Goal: Information Seeking & Learning: Get advice/opinions

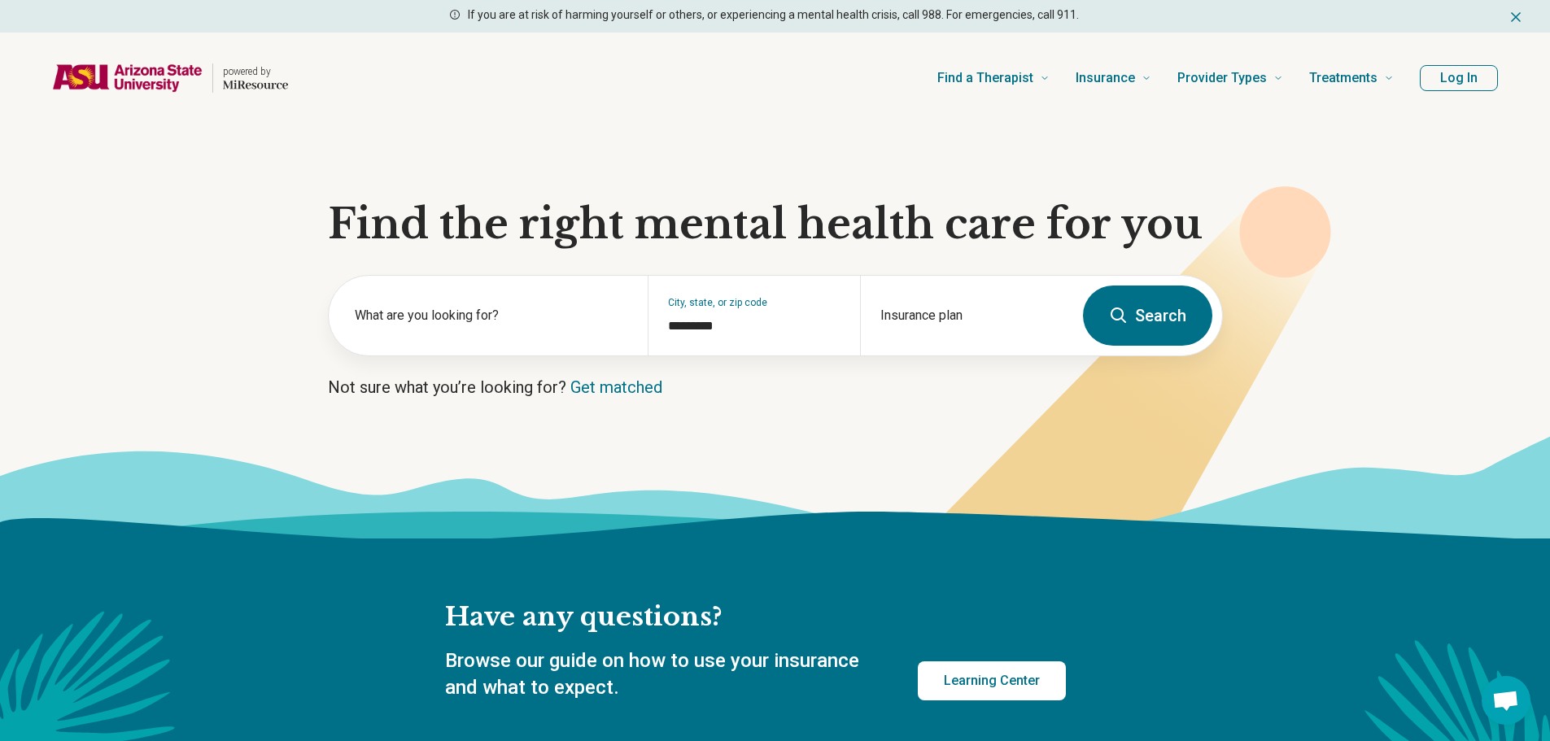
click at [1472, 83] on button "Log In" at bounding box center [1459, 78] width 78 height 26
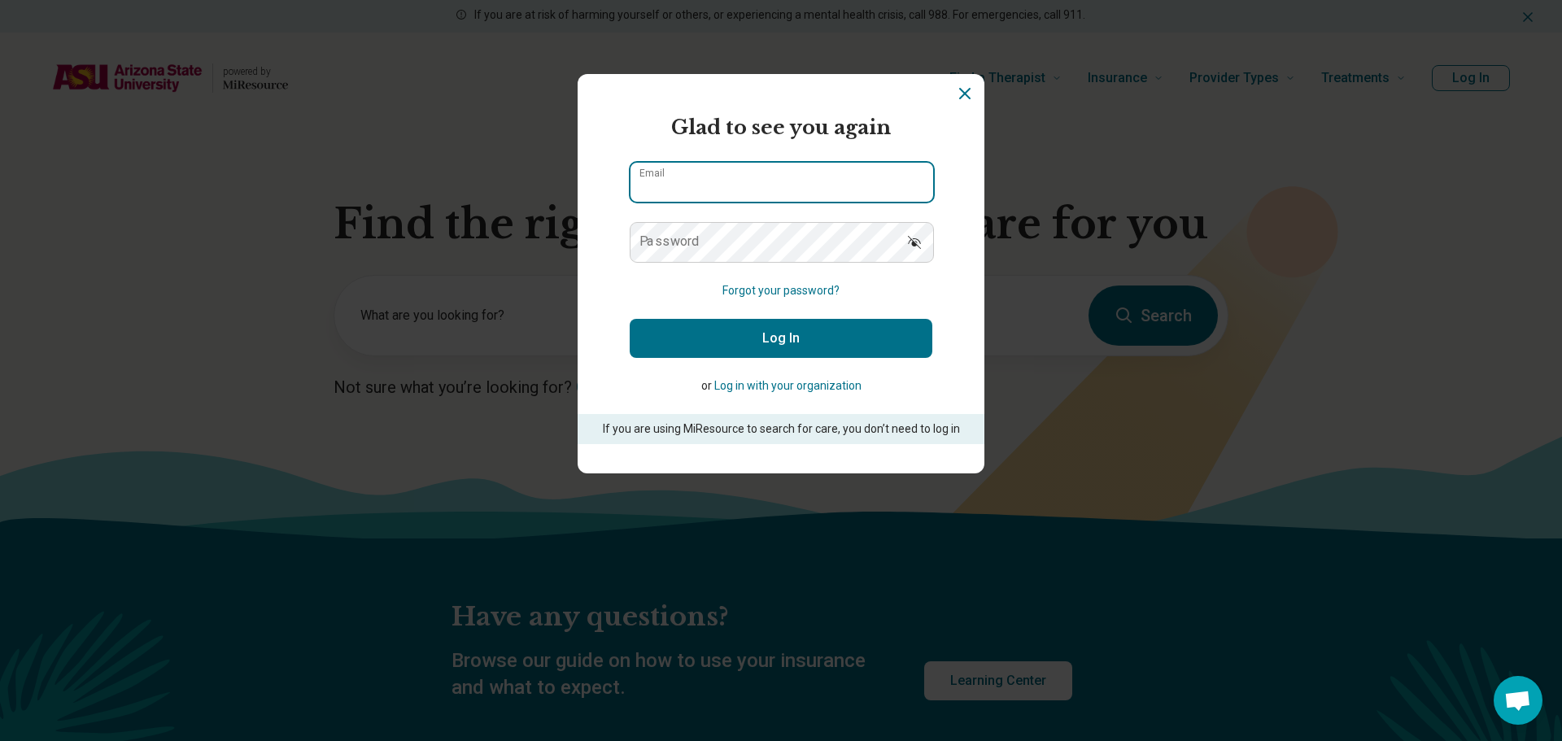
click at [741, 166] on input "Email" at bounding box center [781, 182] width 303 height 39
type input "**********"
click at [792, 321] on button "Log In" at bounding box center [781, 338] width 303 height 39
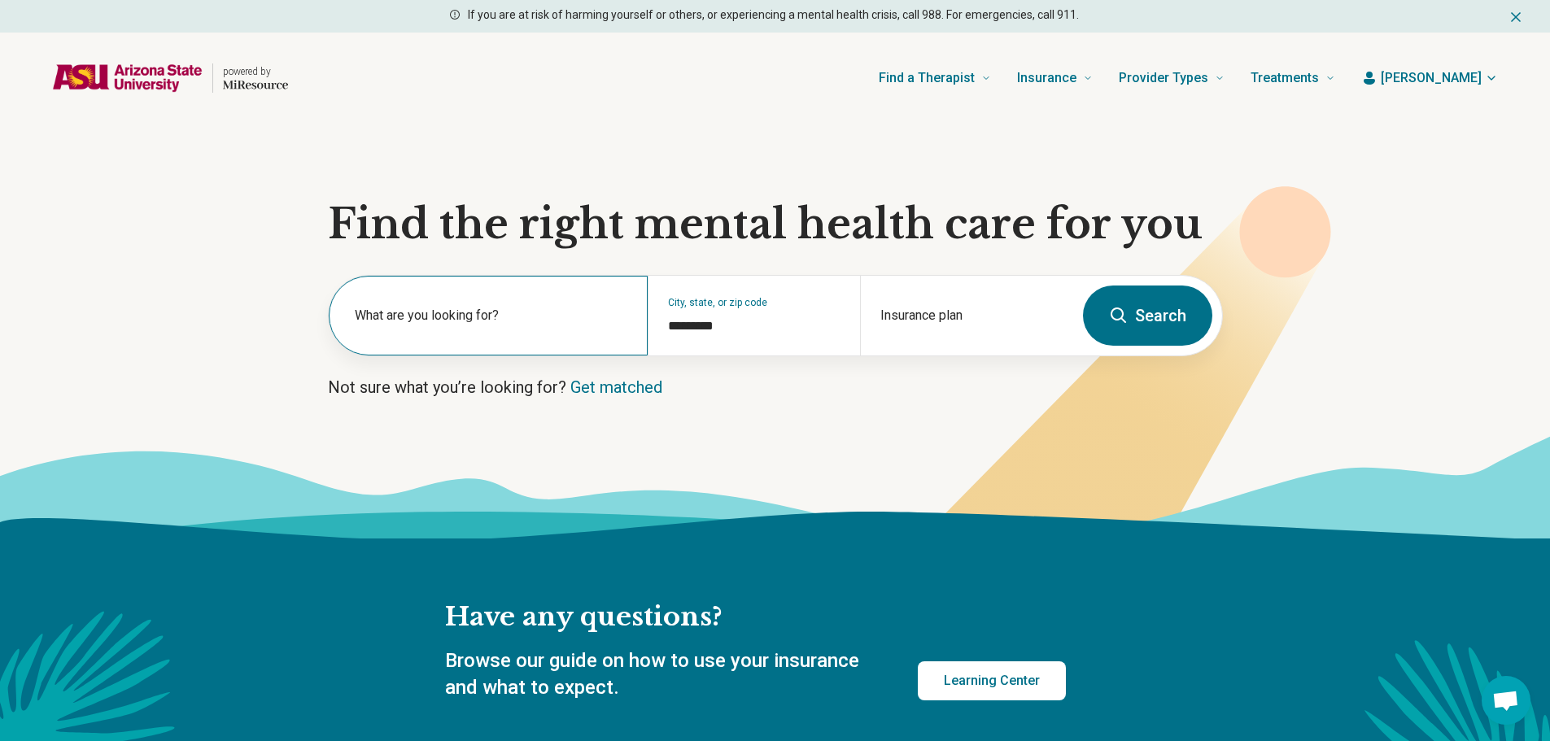
click at [409, 318] on label "What are you looking for?" at bounding box center [491, 316] width 273 height 20
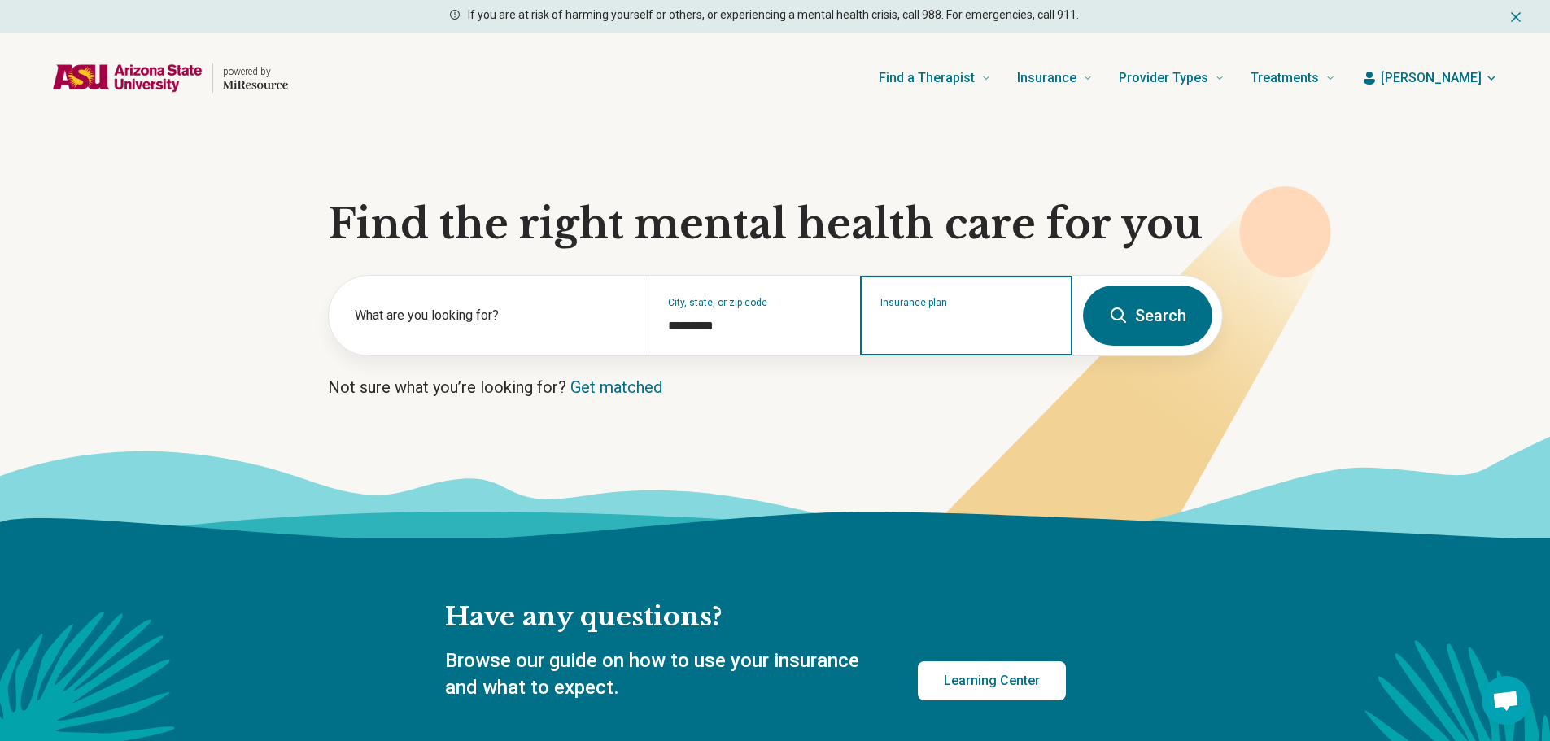
click at [1032, 320] on input "Insurance plan" at bounding box center [966, 326] width 172 height 20
click at [970, 309] on div "Insurance plan" at bounding box center [966, 316] width 212 height 80
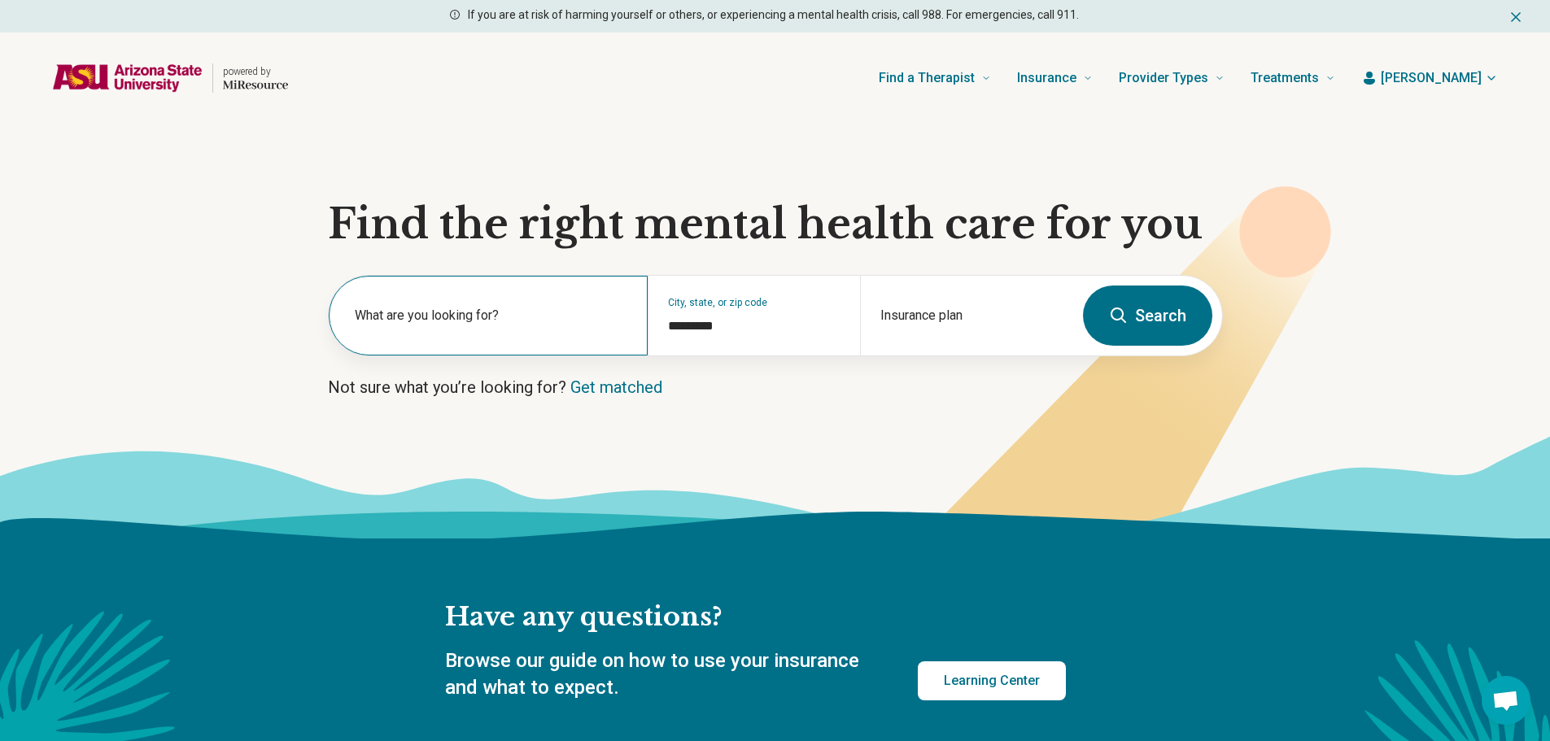
click at [585, 312] on label "What are you looking for?" at bounding box center [491, 316] width 273 height 20
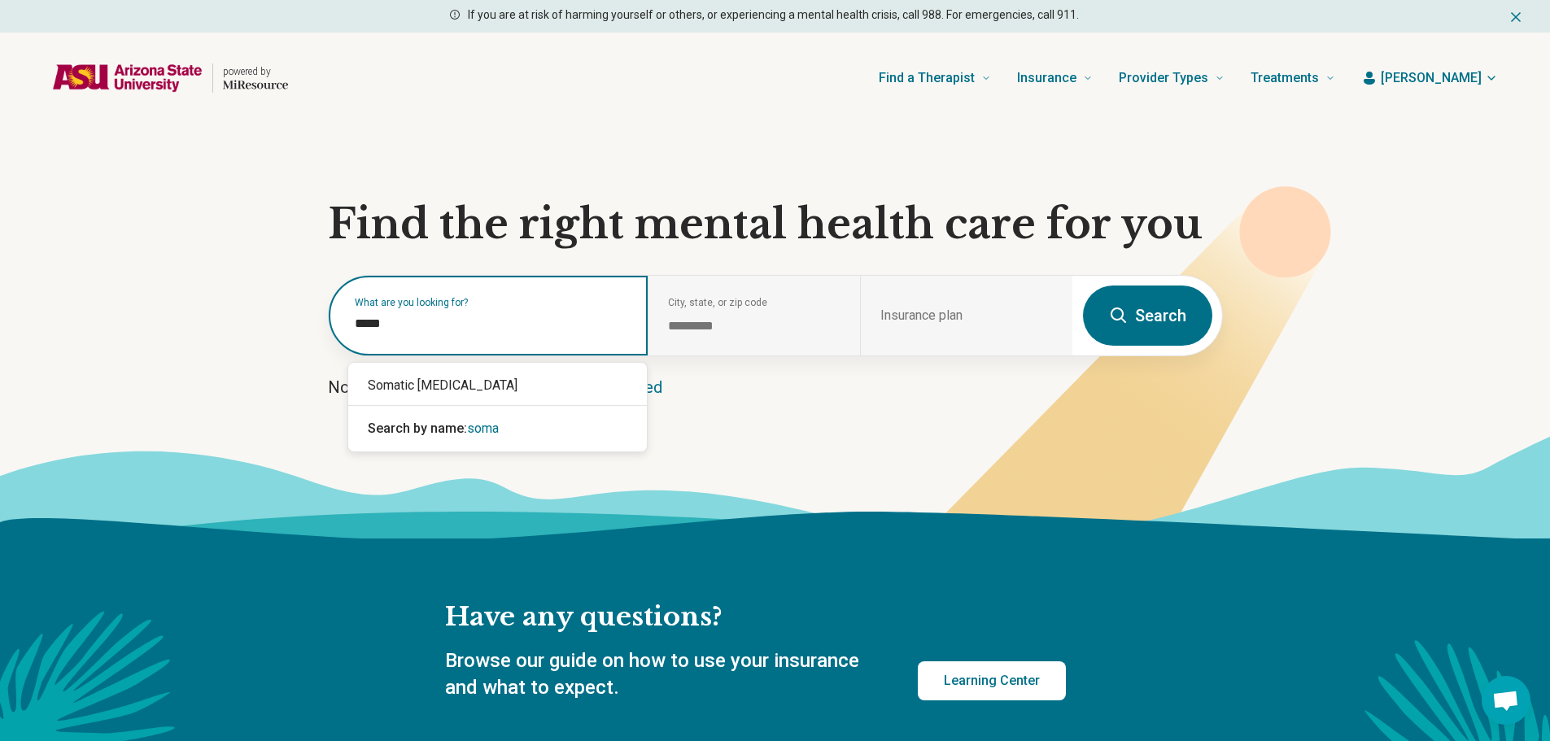
type input "******"
click at [508, 386] on div "Somatic [MEDICAL_DATA]" at bounding box center [497, 385] width 299 height 33
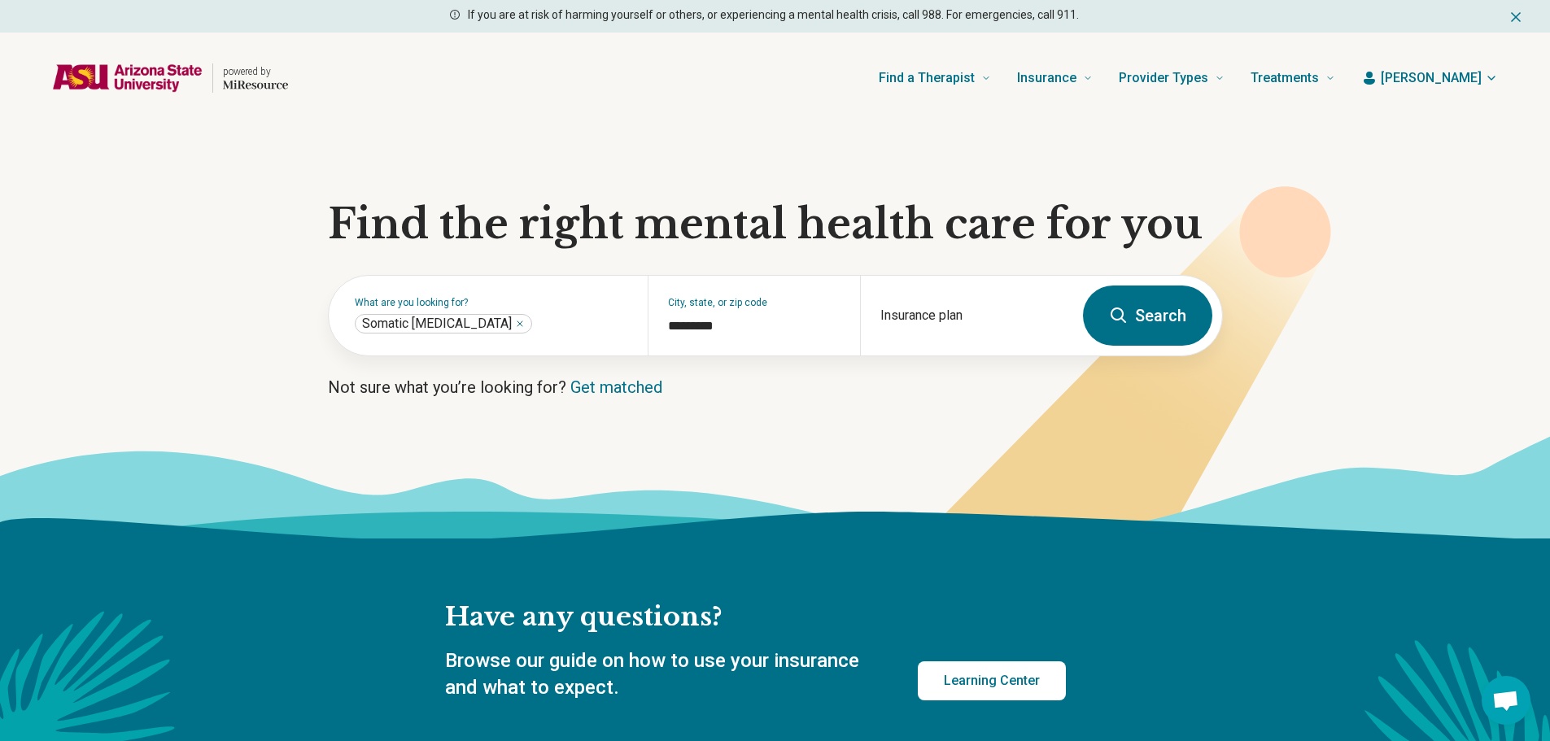
click at [1172, 321] on button "Search" at bounding box center [1147, 316] width 129 height 60
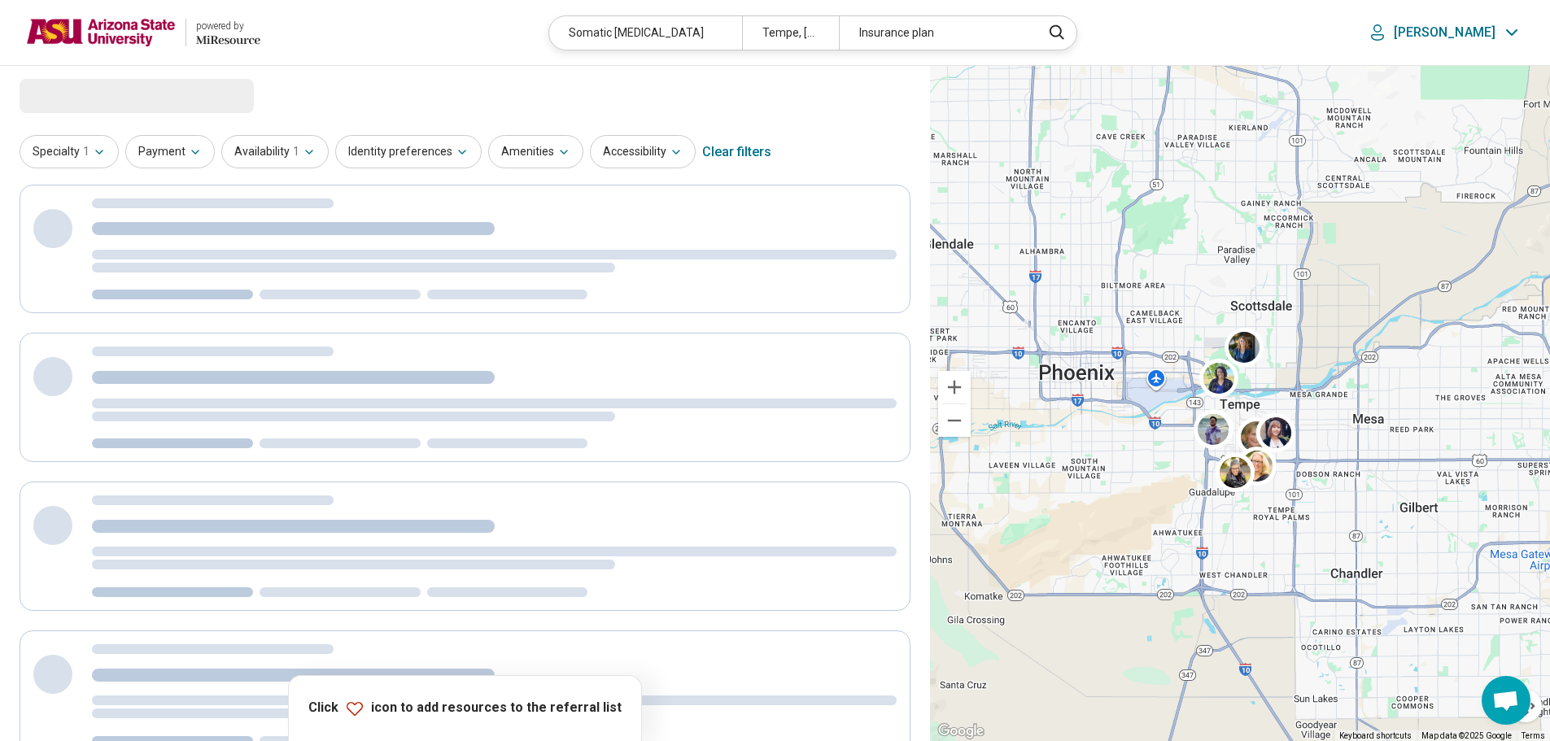
select select "***"
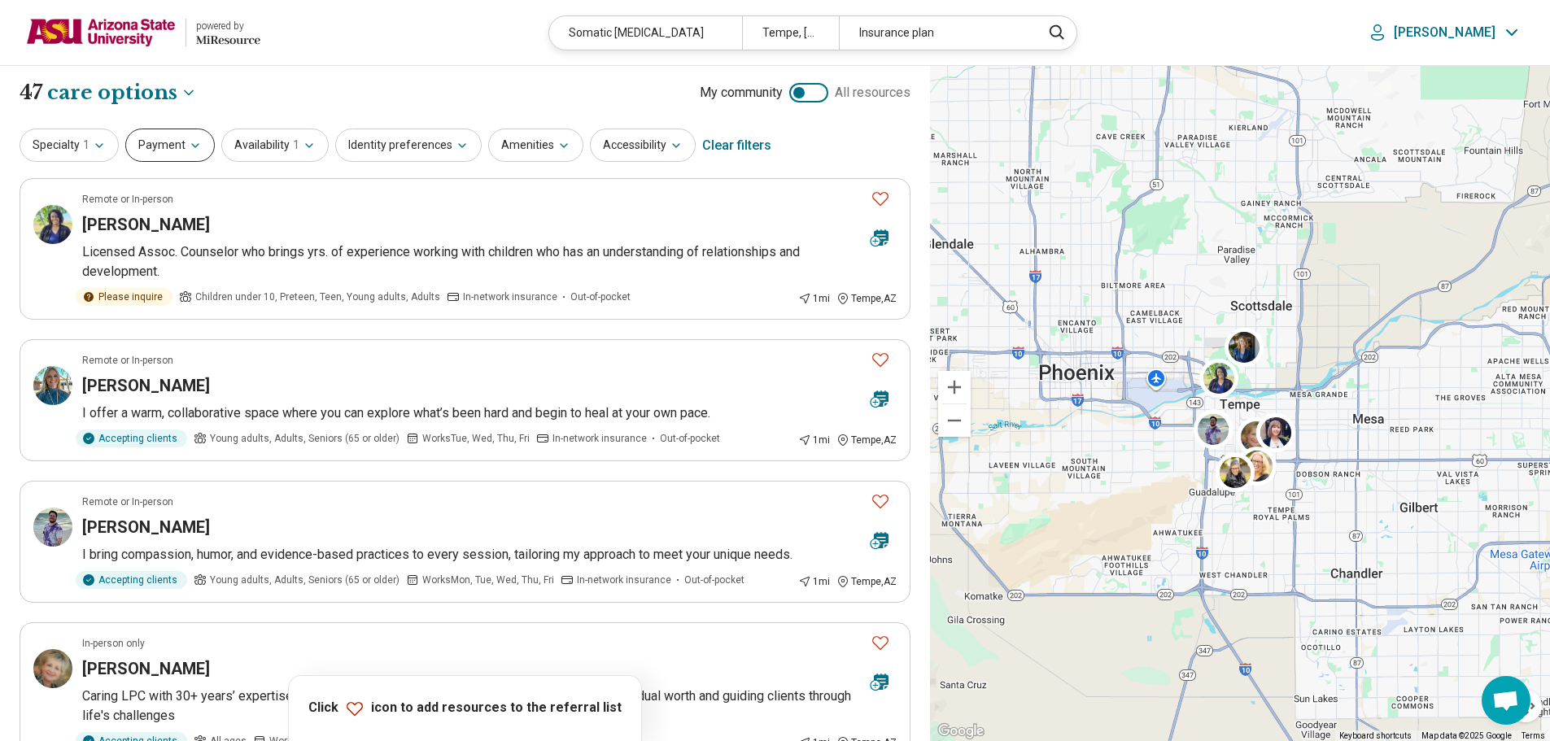
click at [175, 142] on button "Payment" at bounding box center [169, 145] width 89 height 33
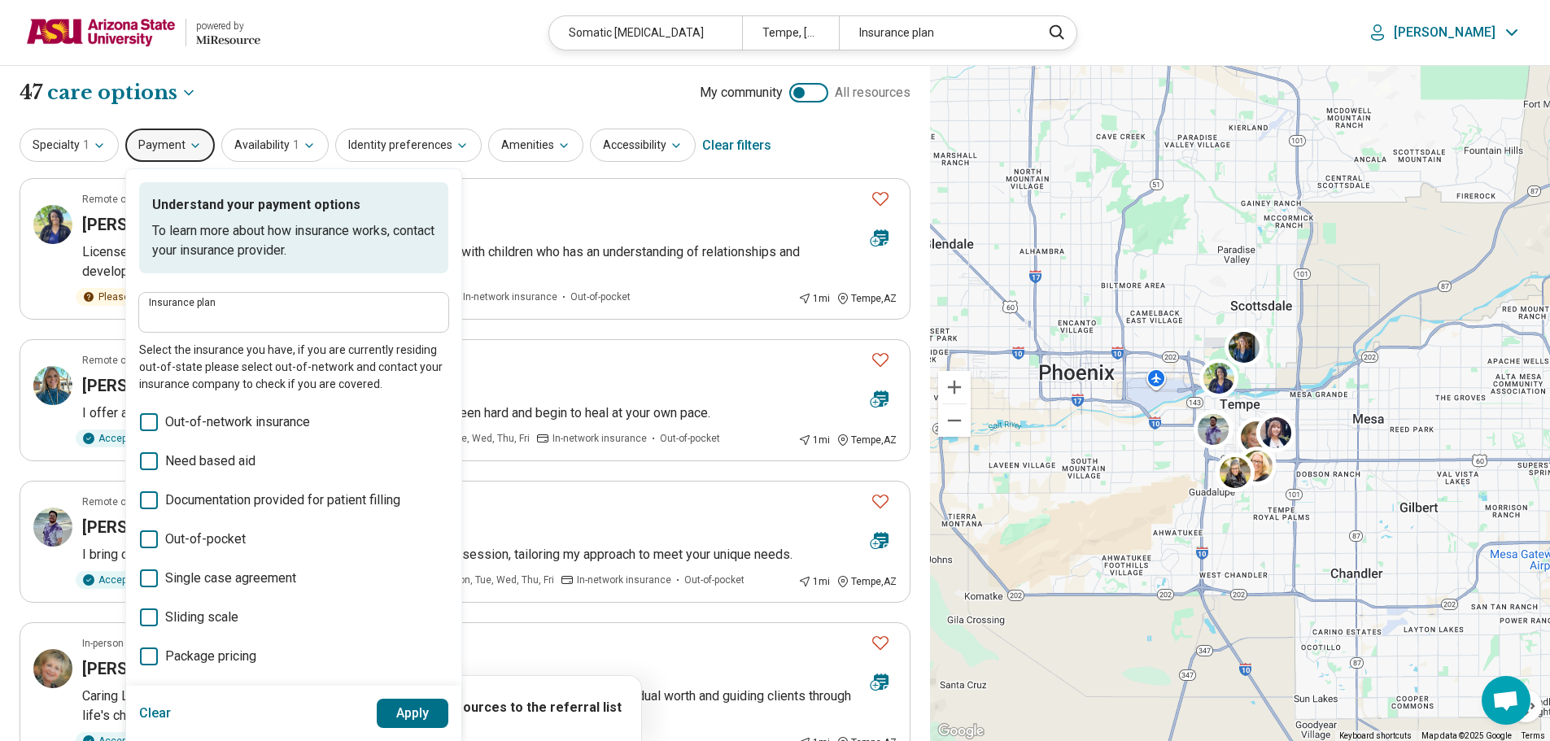
click at [176, 539] on span "Out-of-pocket" at bounding box center [205, 540] width 81 height 20
click at [197, 619] on span "Sliding scale" at bounding box center [201, 618] width 73 height 20
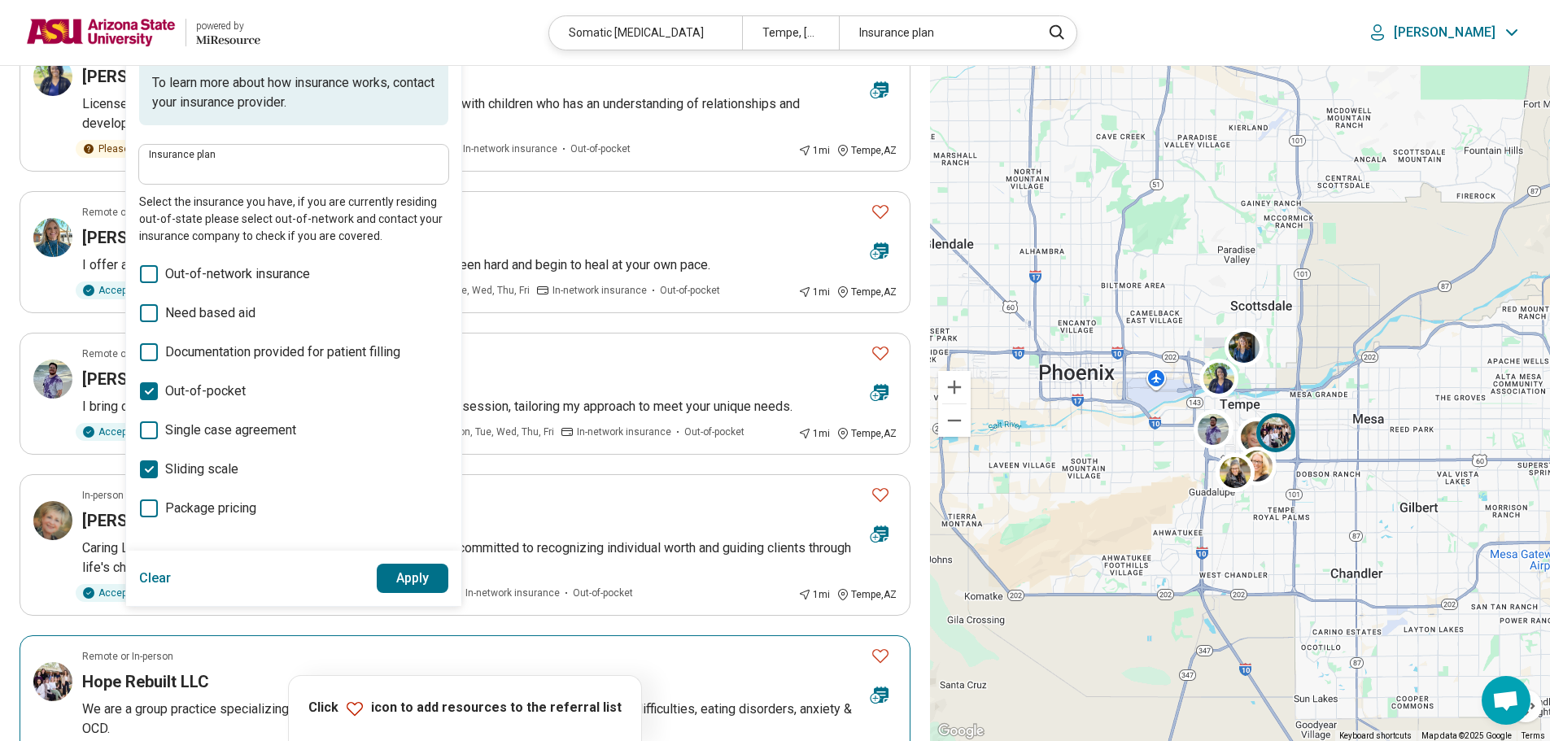
scroll to position [163, 0]
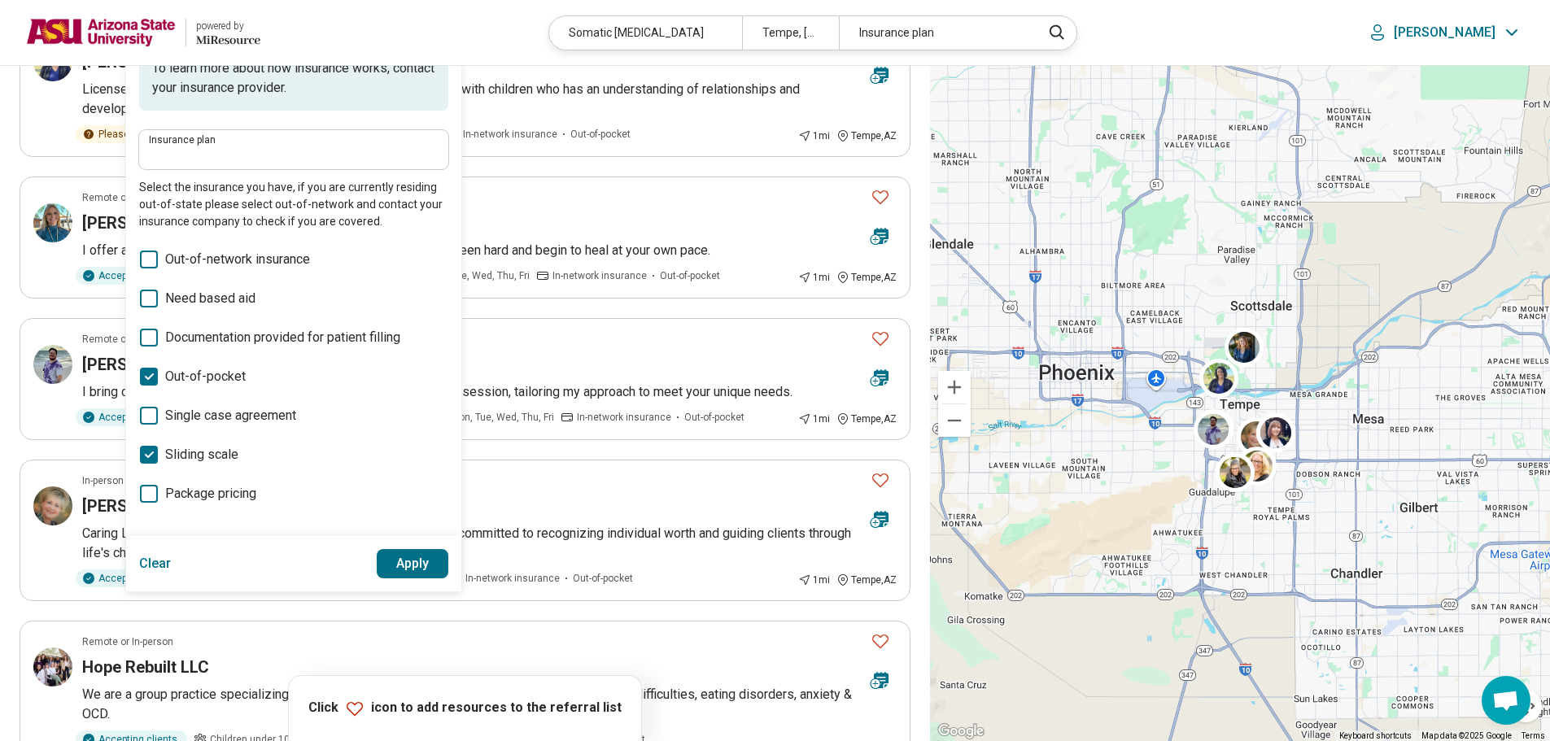
click at [412, 564] on button "Apply" at bounding box center [413, 563] width 72 height 29
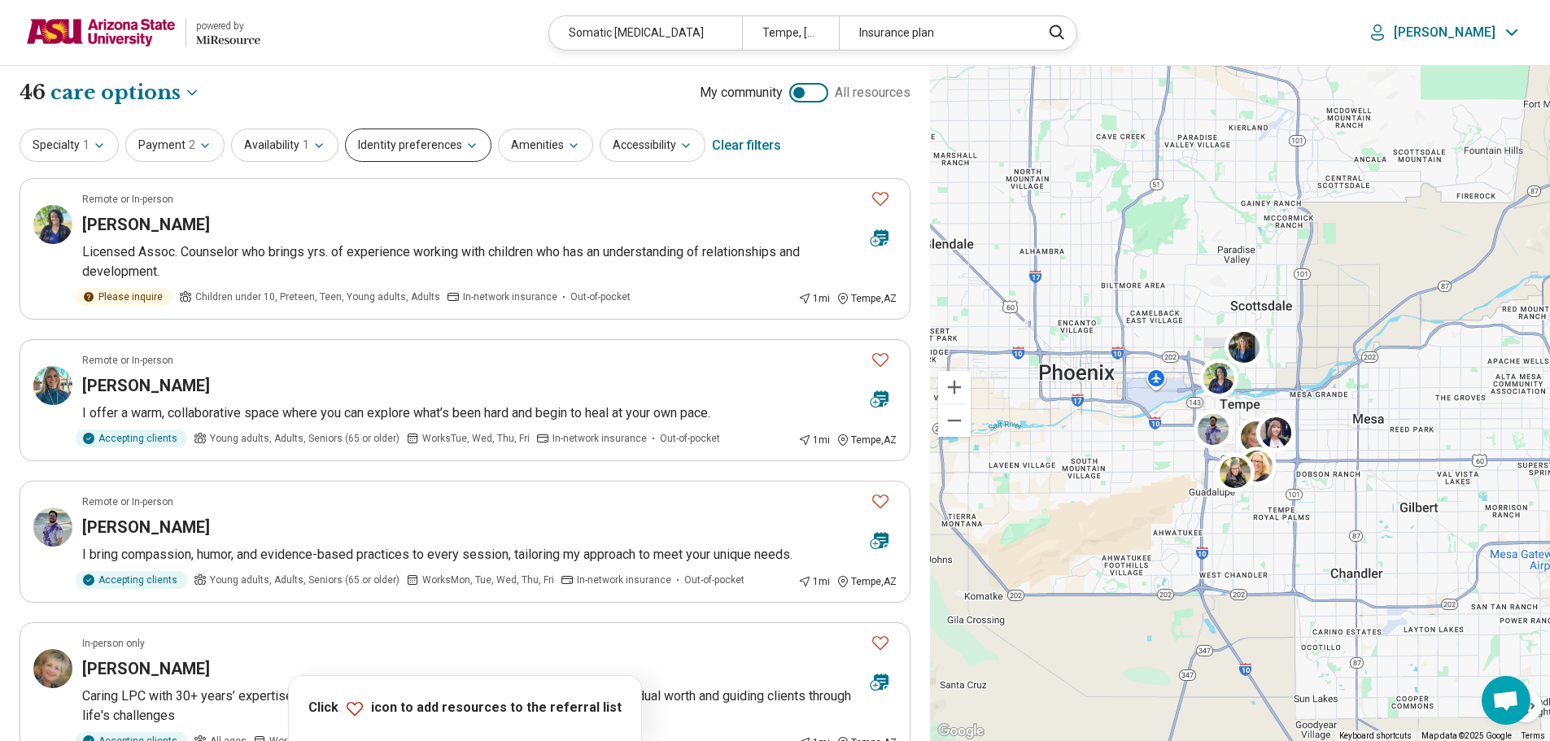
click at [457, 154] on button "Identity preferences" at bounding box center [418, 145] width 146 height 33
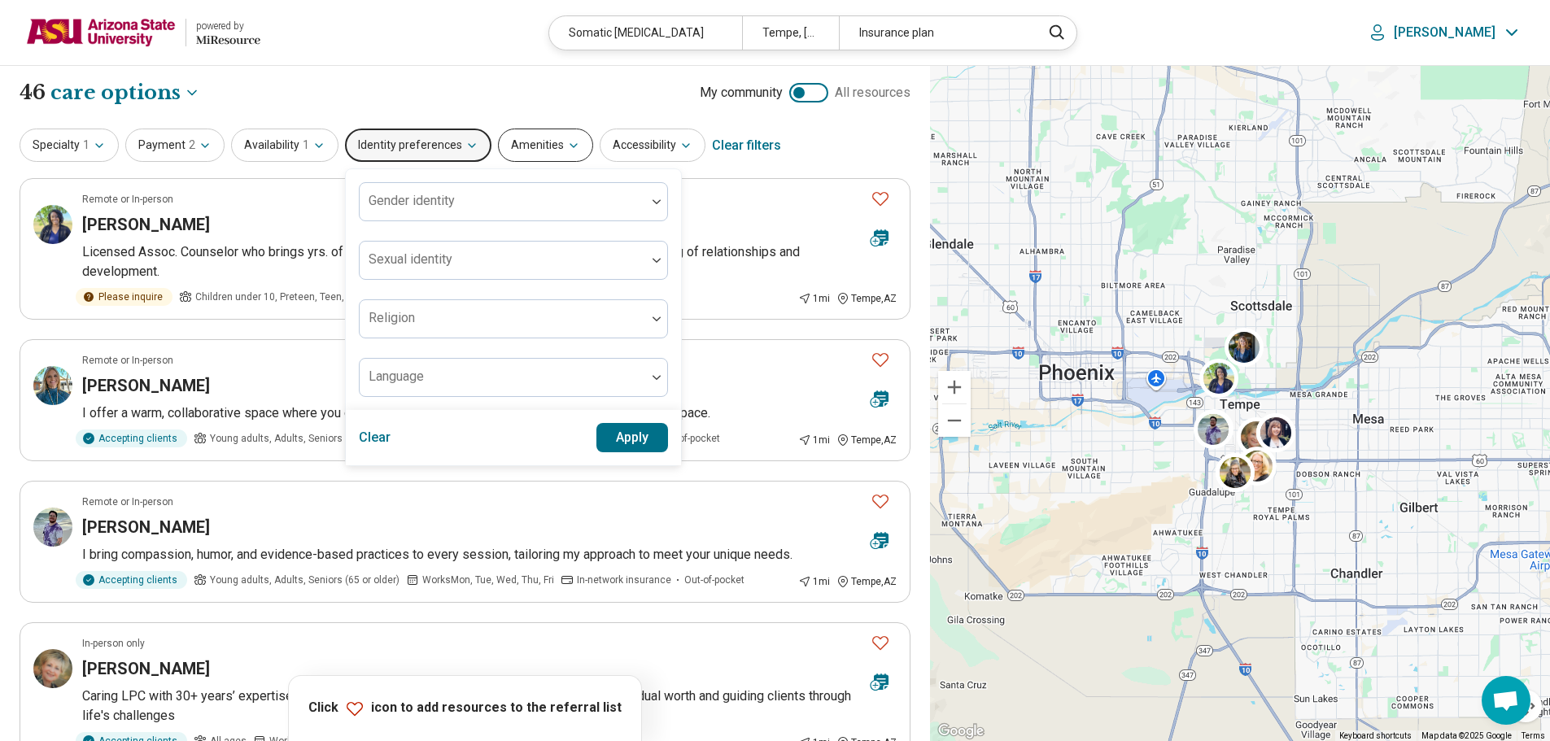
click at [513, 153] on button "Amenities" at bounding box center [545, 145] width 95 height 33
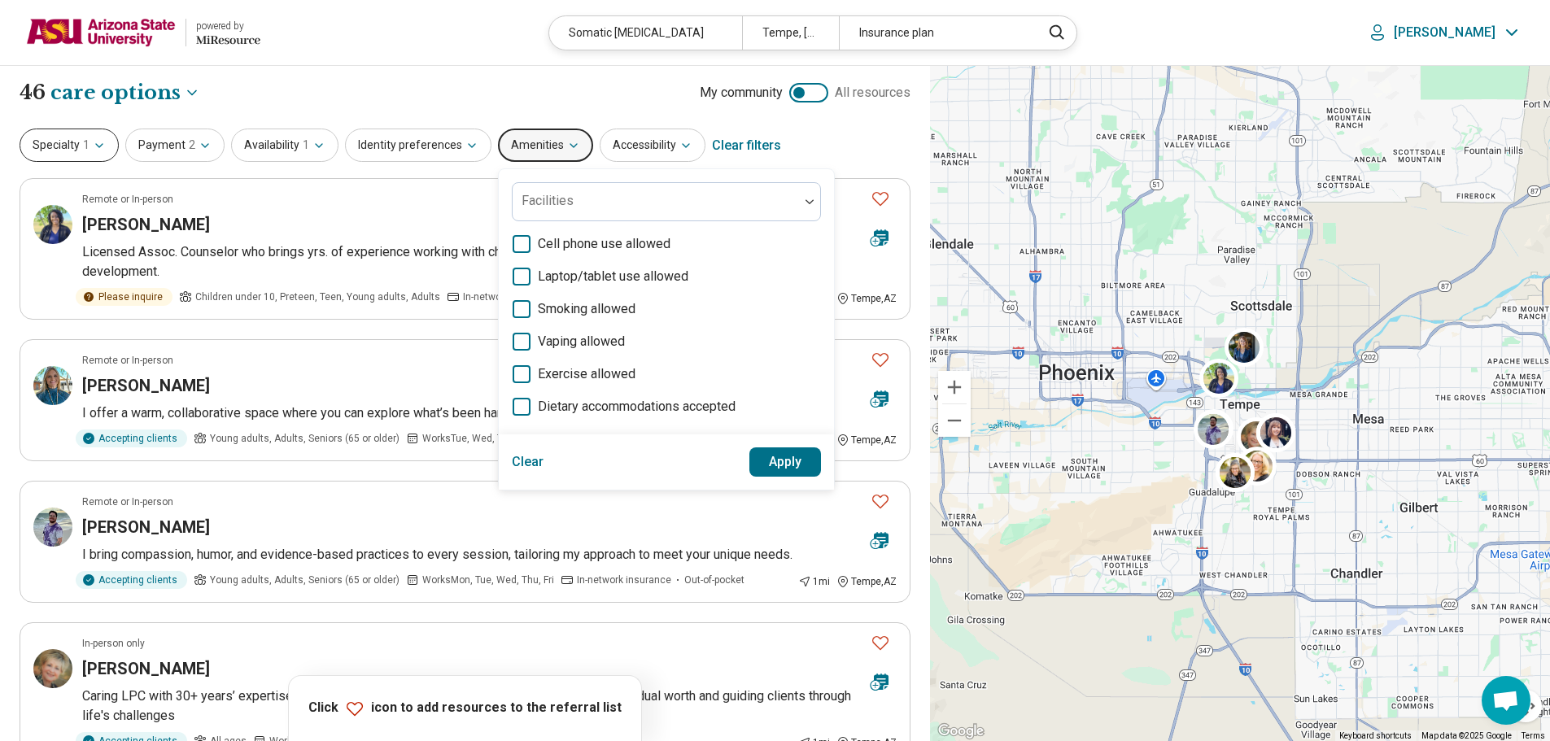
click at [72, 135] on button "Specialty 1" at bounding box center [69, 145] width 99 height 33
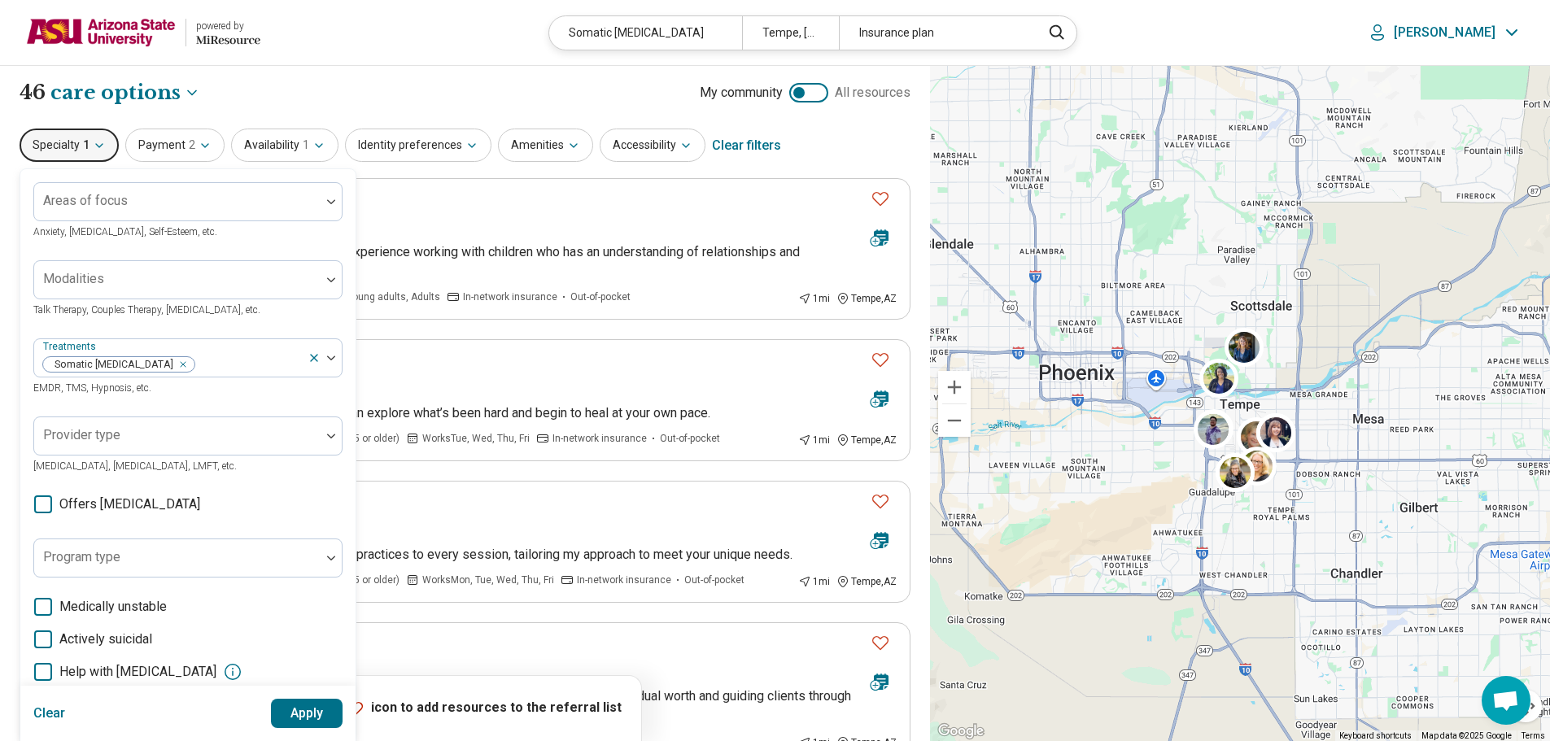
click at [463, 87] on div "**********" at bounding box center [465, 93] width 891 height 28
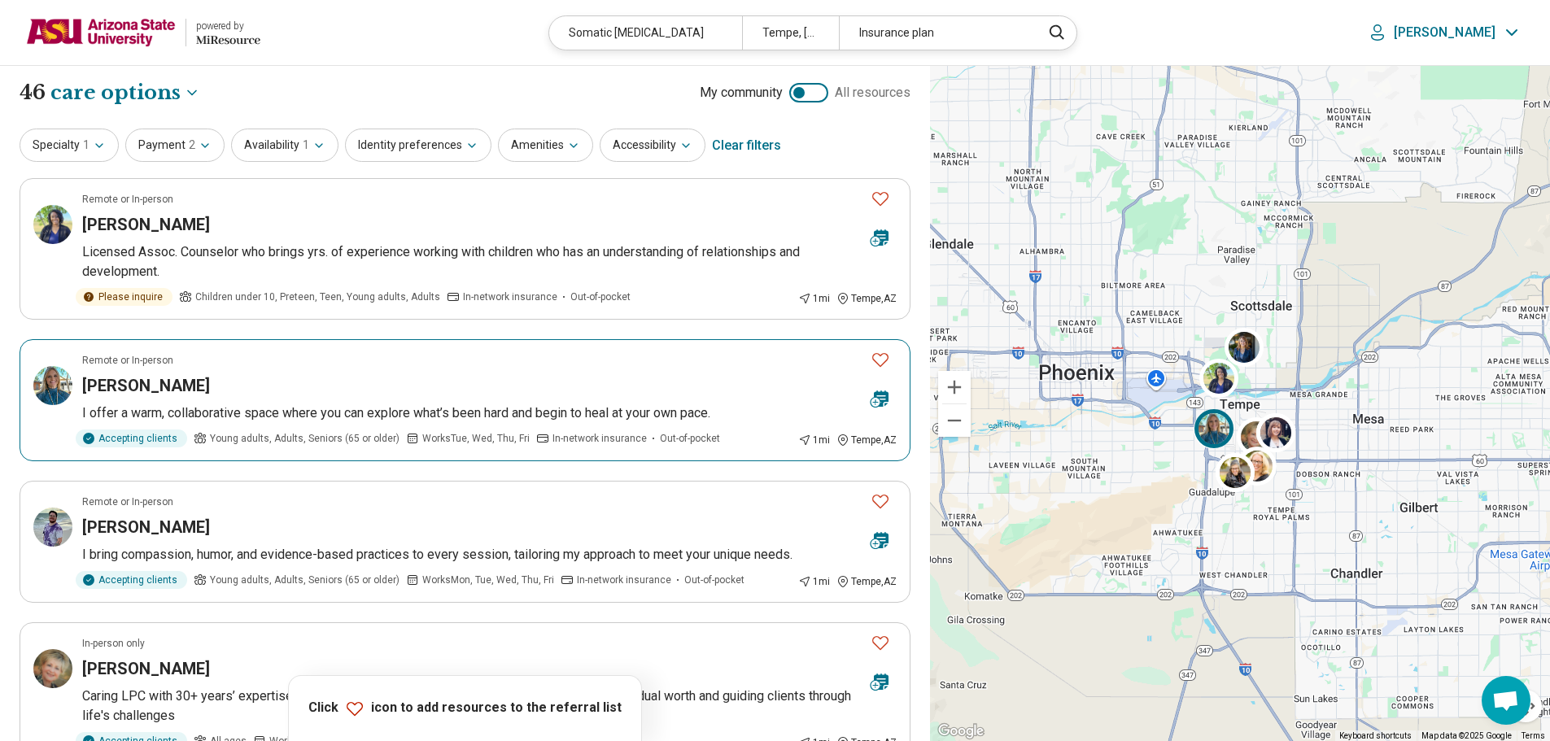
click at [168, 404] on p "I offer a warm, collaborative space where you can explore what’s been hard and …" at bounding box center [489, 414] width 814 height 20
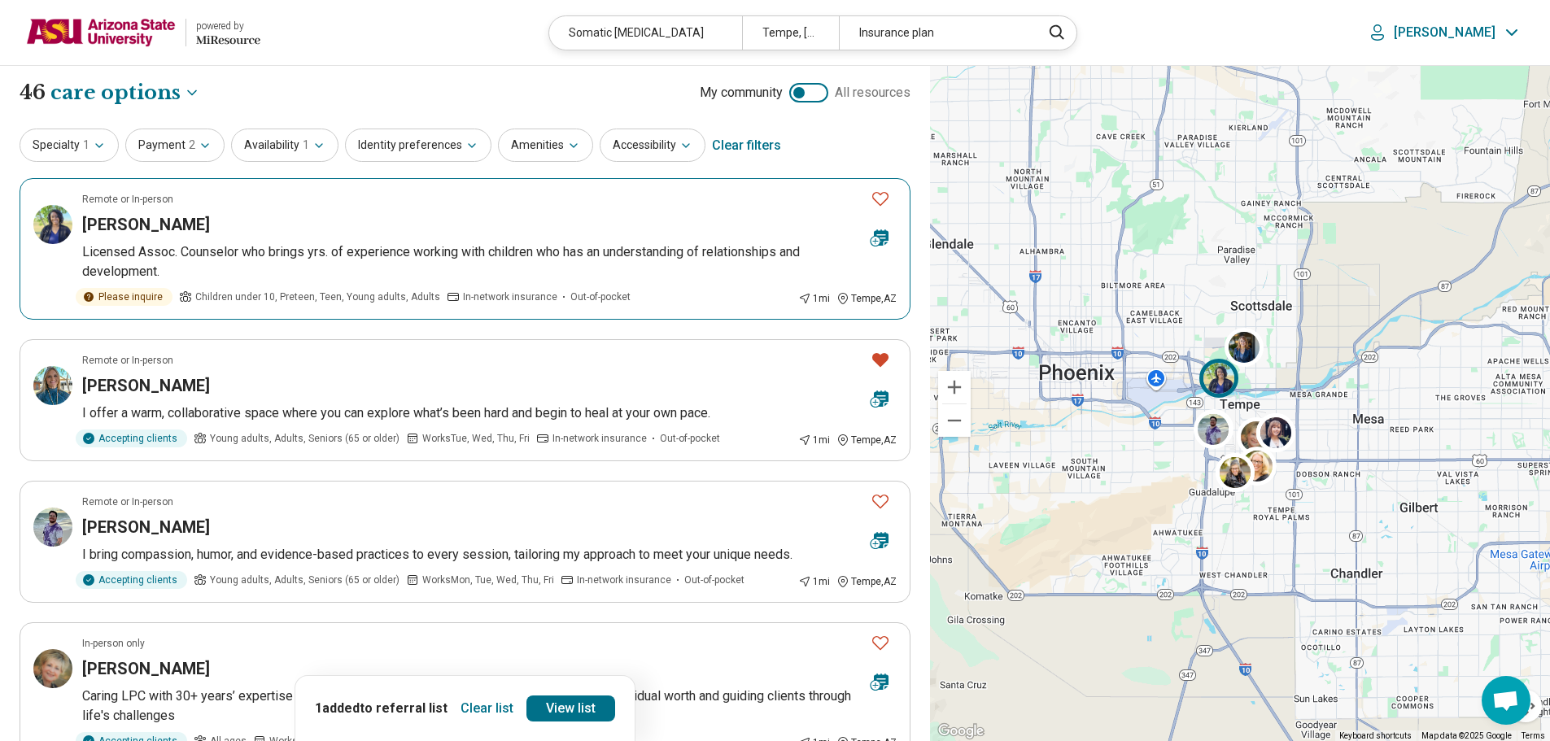
click at [289, 252] on p "Licensed Assoc. Counselor who brings yrs. of experience working with children w…" at bounding box center [489, 261] width 814 height 39
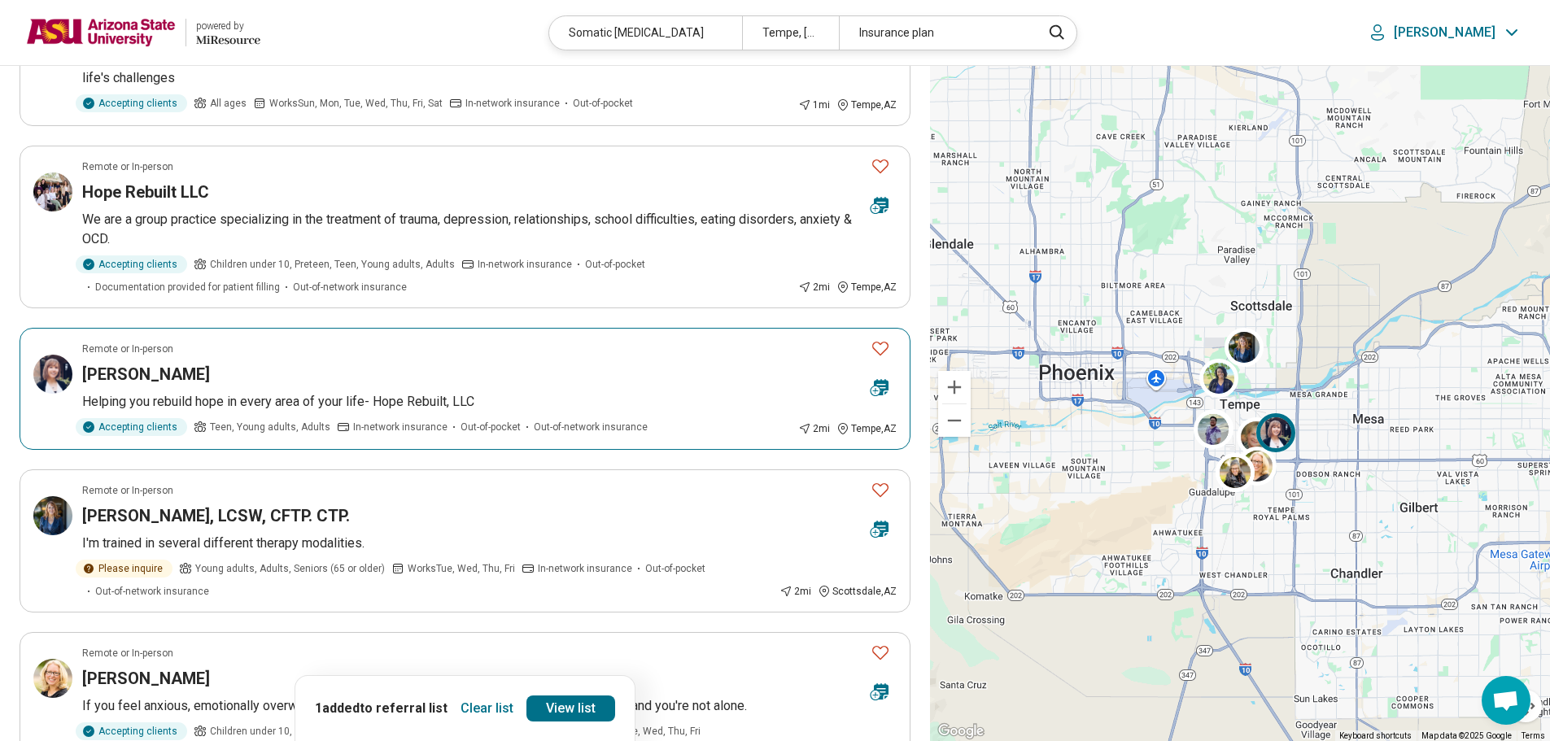
scroll to position [732, 0]
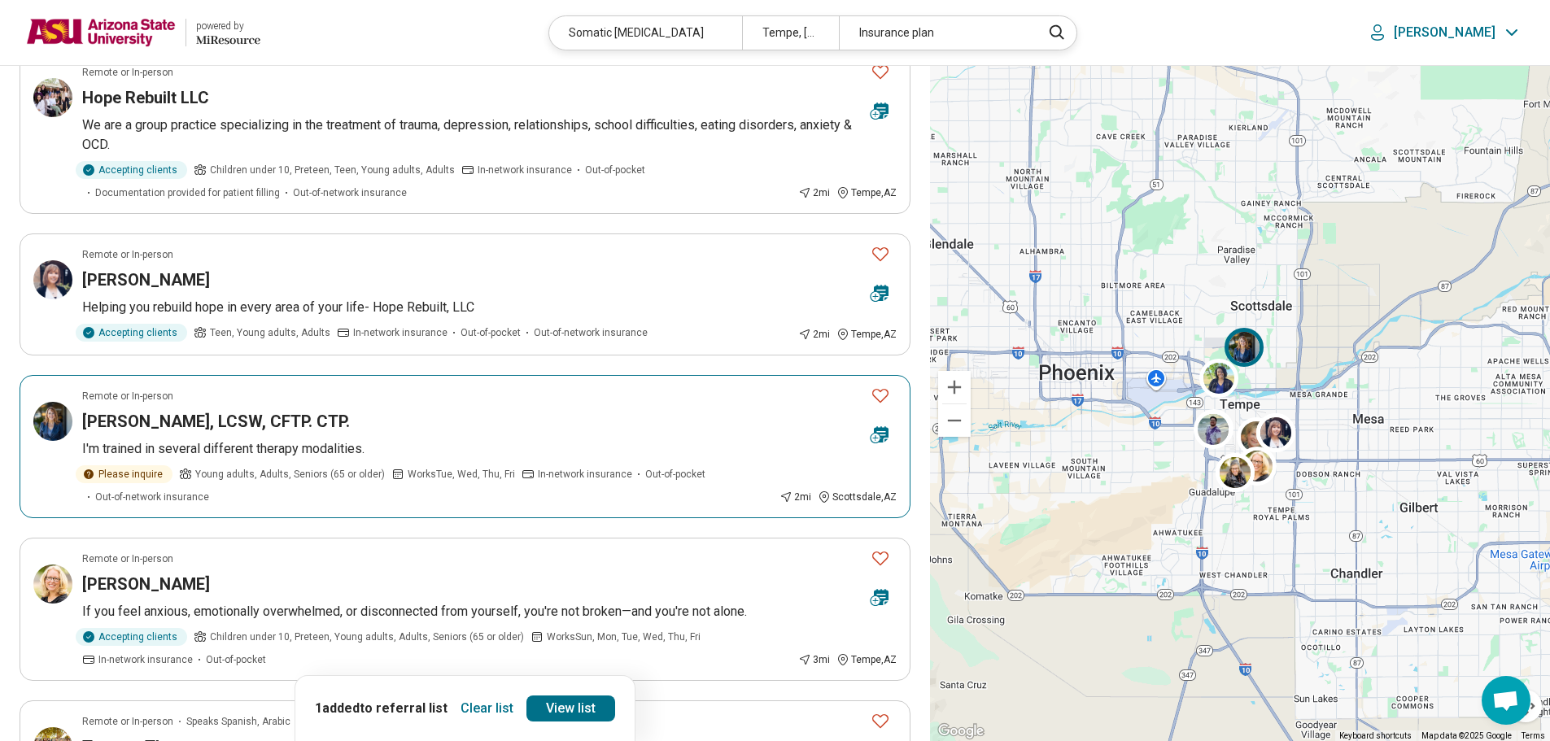
click at [233, 451] on p "I'm trained in several different therapy modalities." at bounding box center [489, 449] width 814 height 20
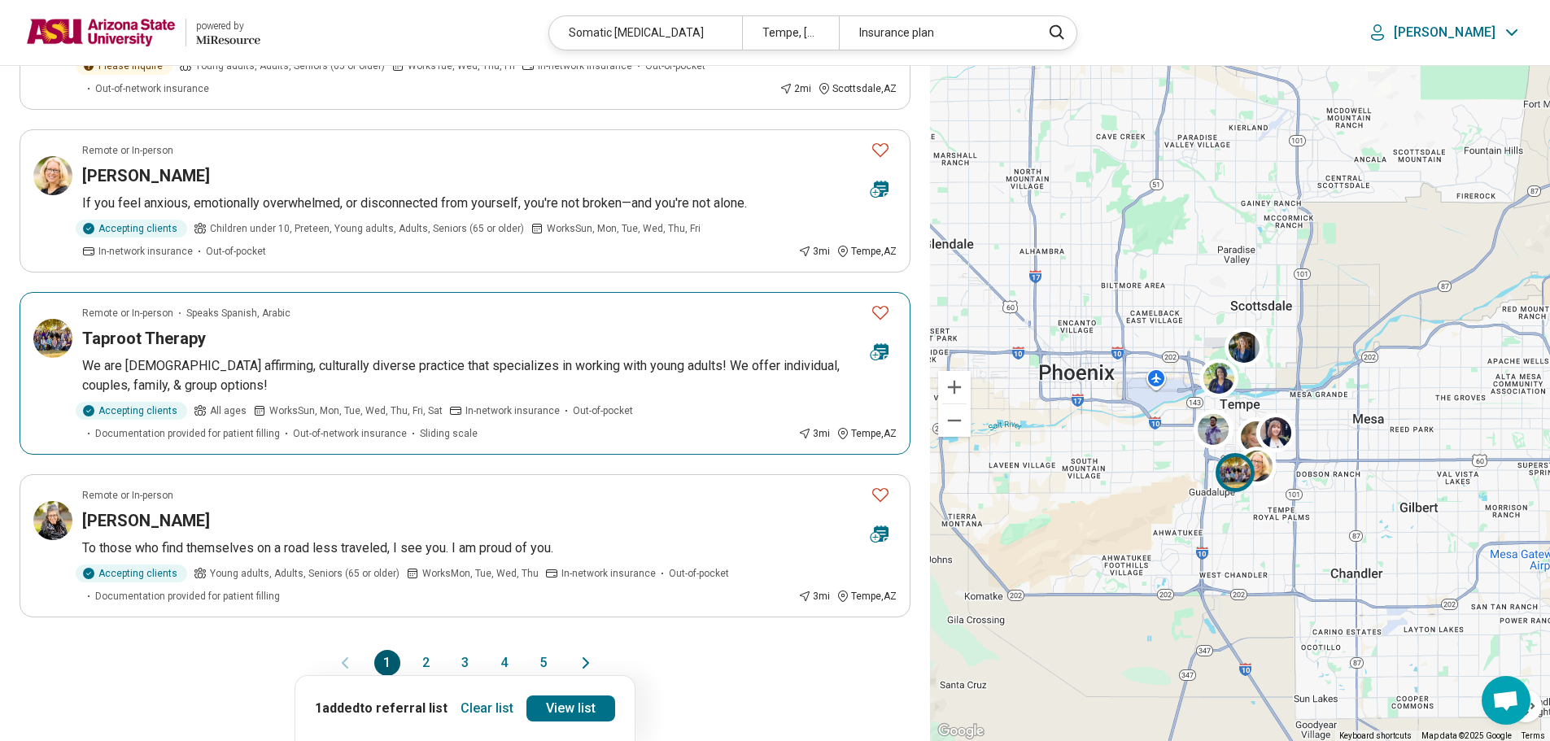
scroll to position [1220, 0]
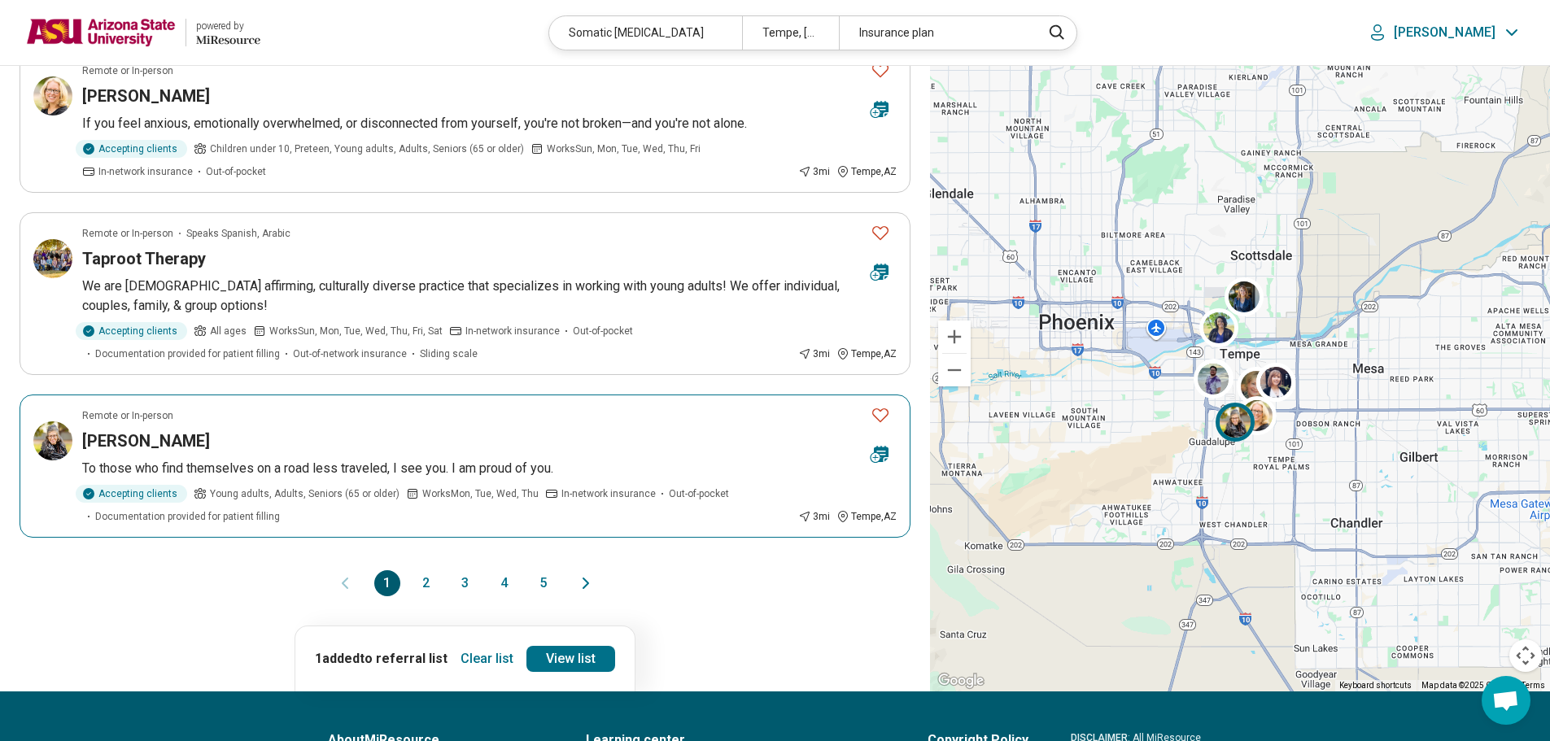
click at [168, 455] on article "Remote or In-person Jennifer Steuck To those who find themselves on a road less…" at bounding box center [465, 466] width 891 height 143
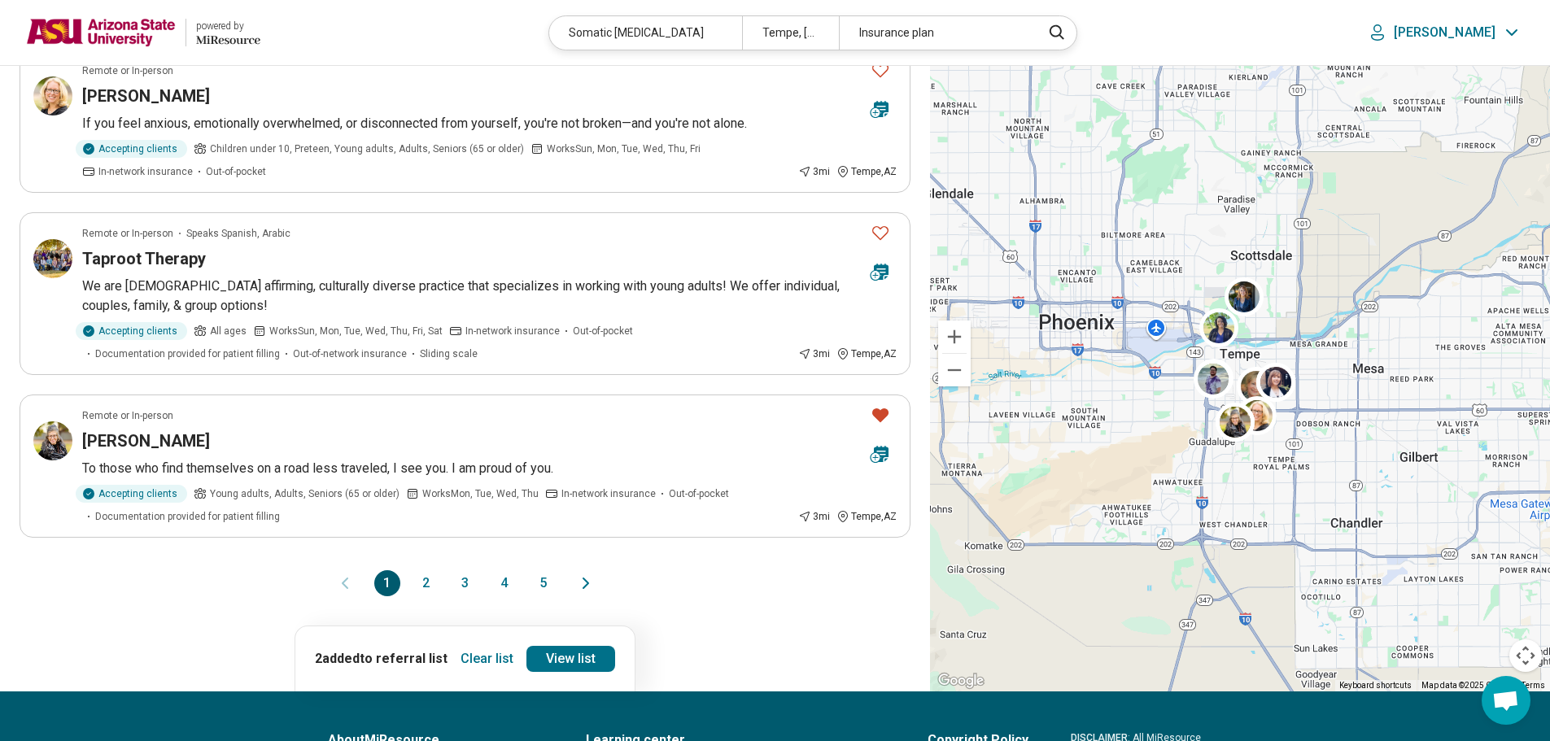
click at [425, 585] on button "2" at bounding box center [426, 583] width 26 height 26
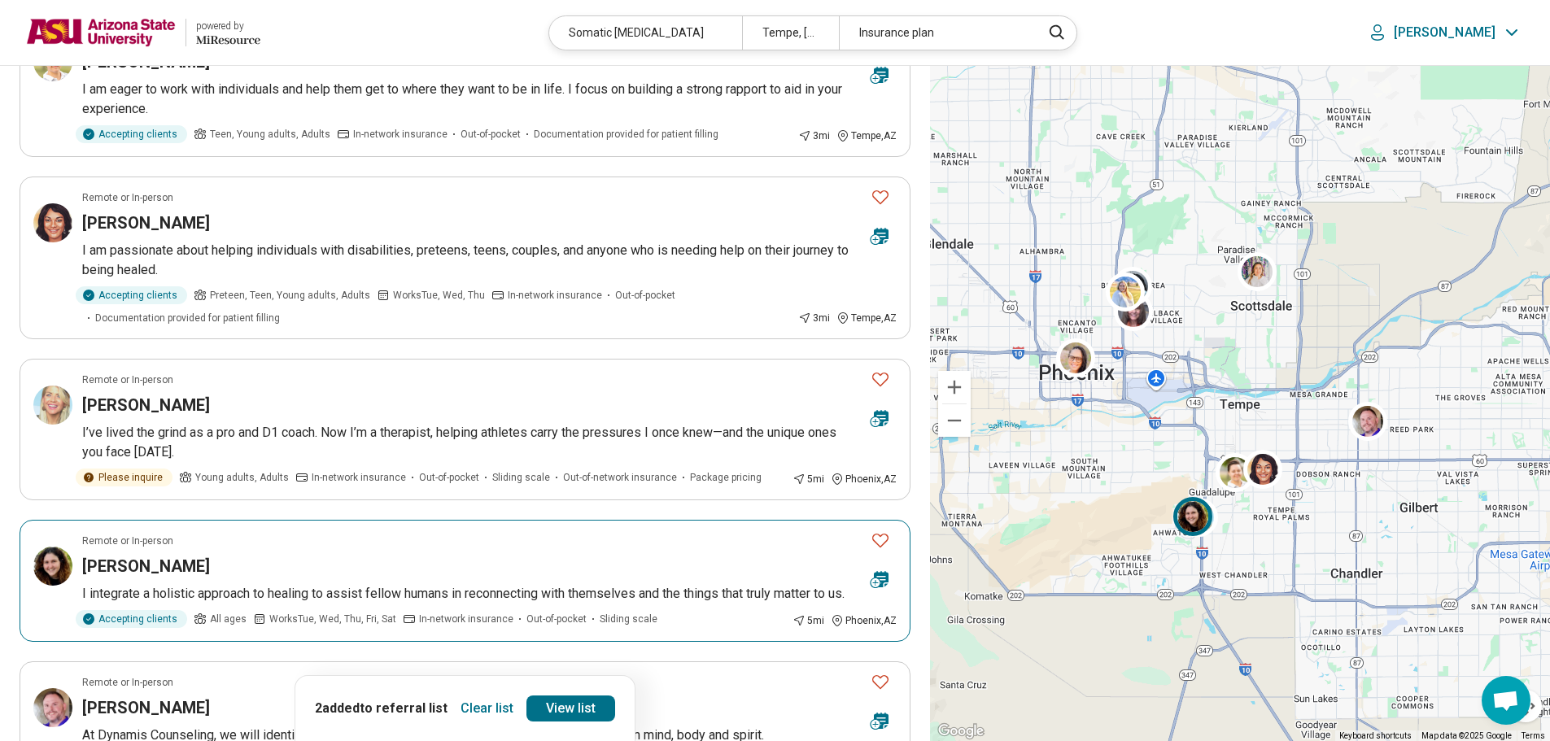
scroll to position [244, 0]
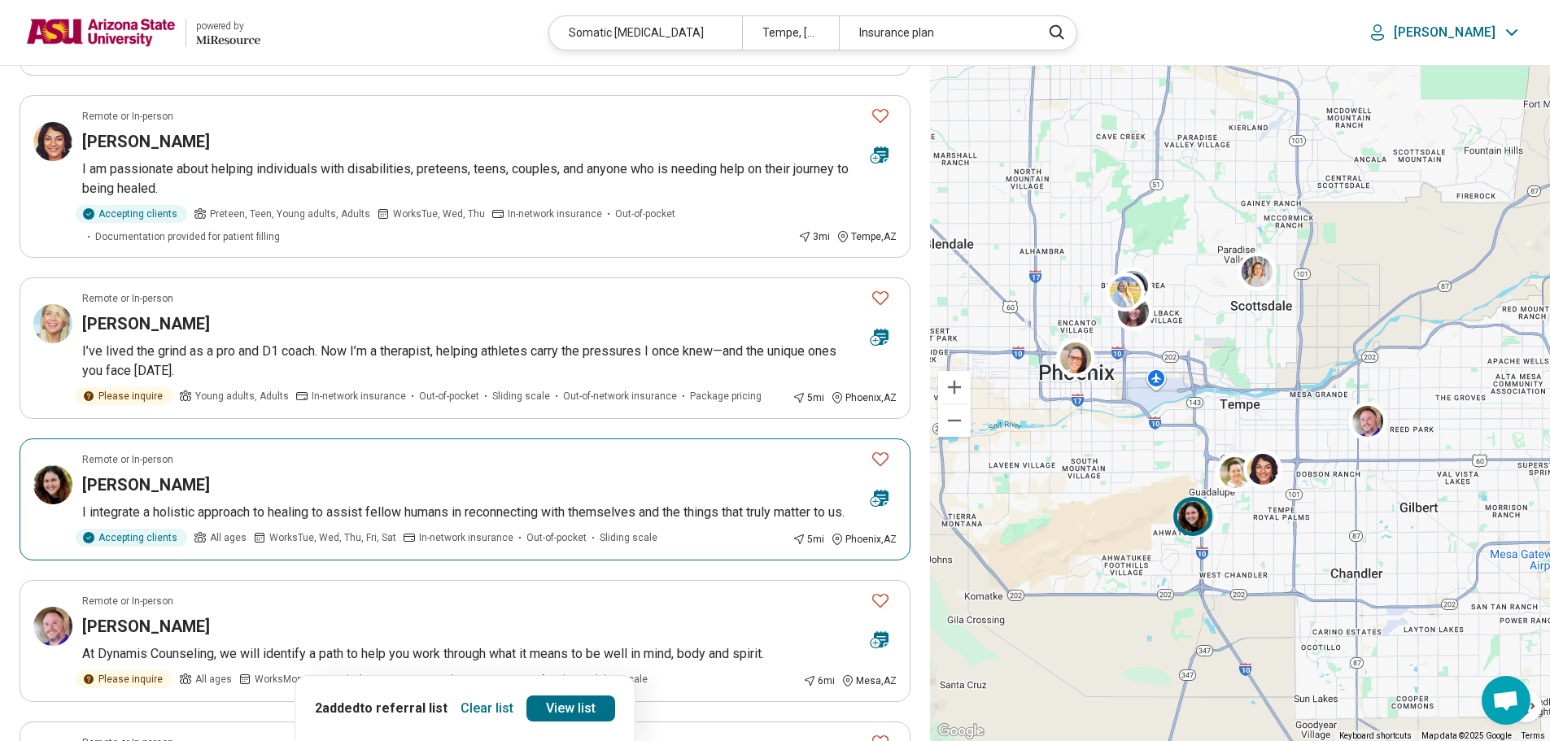
click at [141, 491] on h3 "Araceli Olmos" at bounding box center [146, 484] width 128 height 23
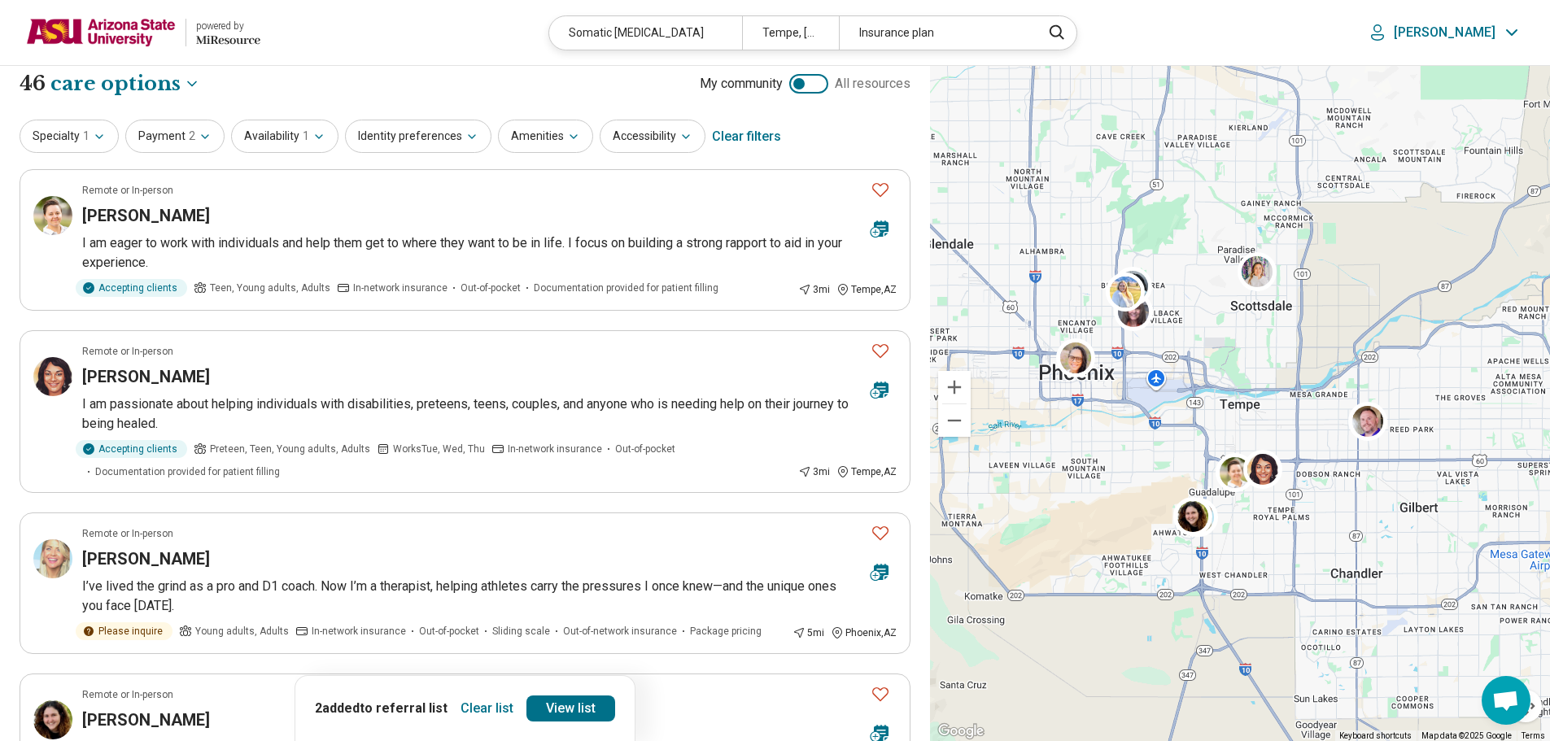
scroll to position [0, 0]
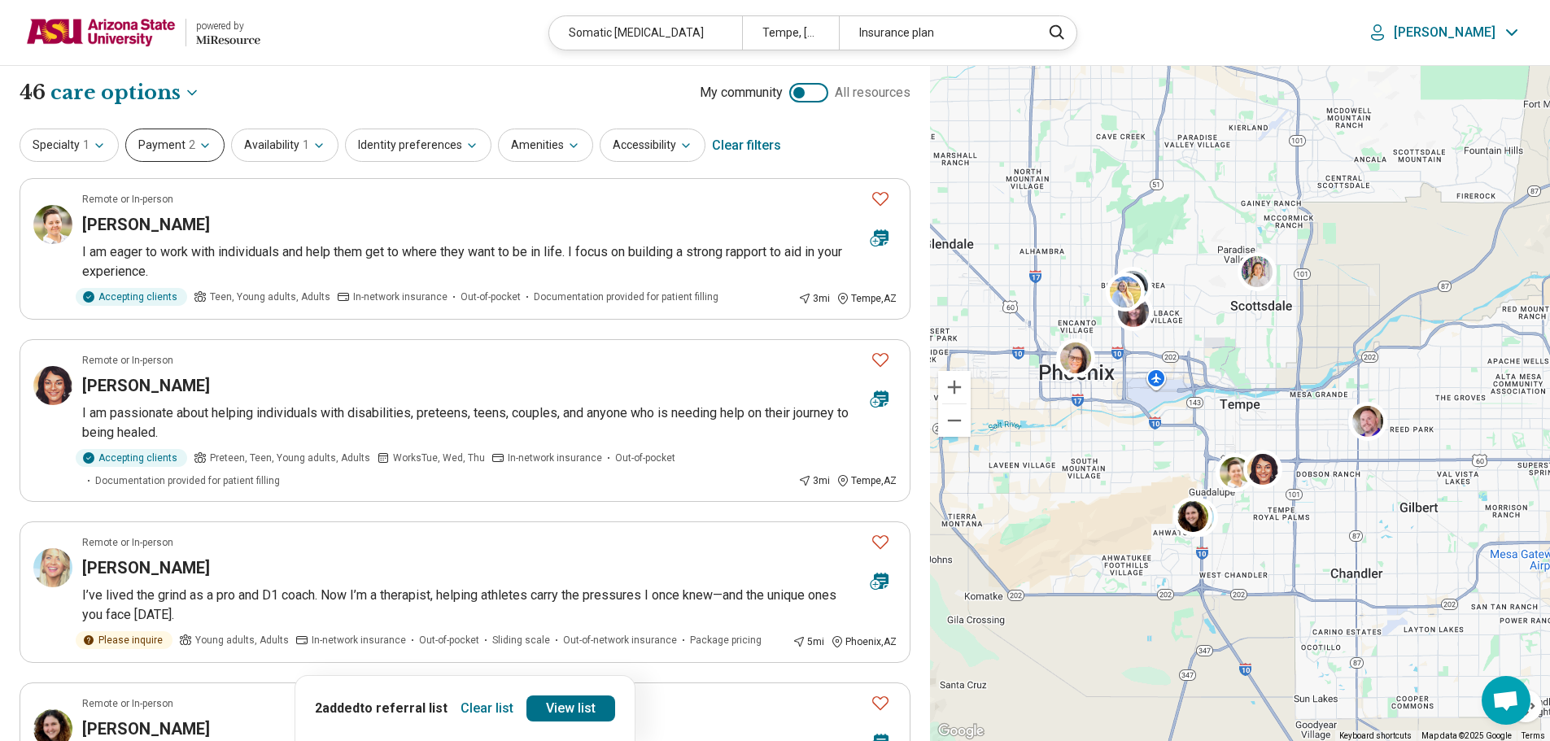
click at [171, 142] on button "Payment 2" at bounding box center [174, 145] width 99 height 33
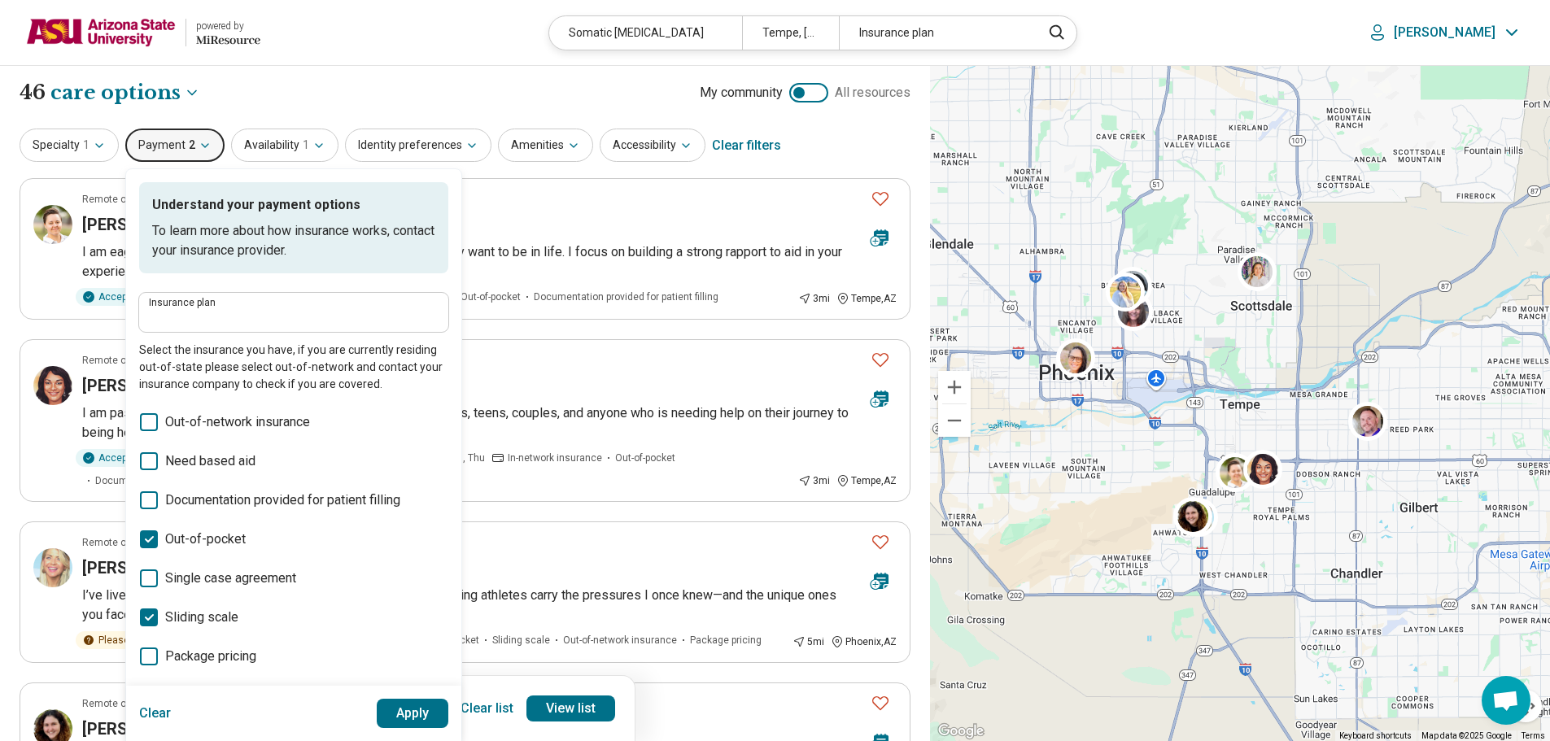
click at [218, 85] on div "**********" at bounding box center [465, 93] width 891 height 28
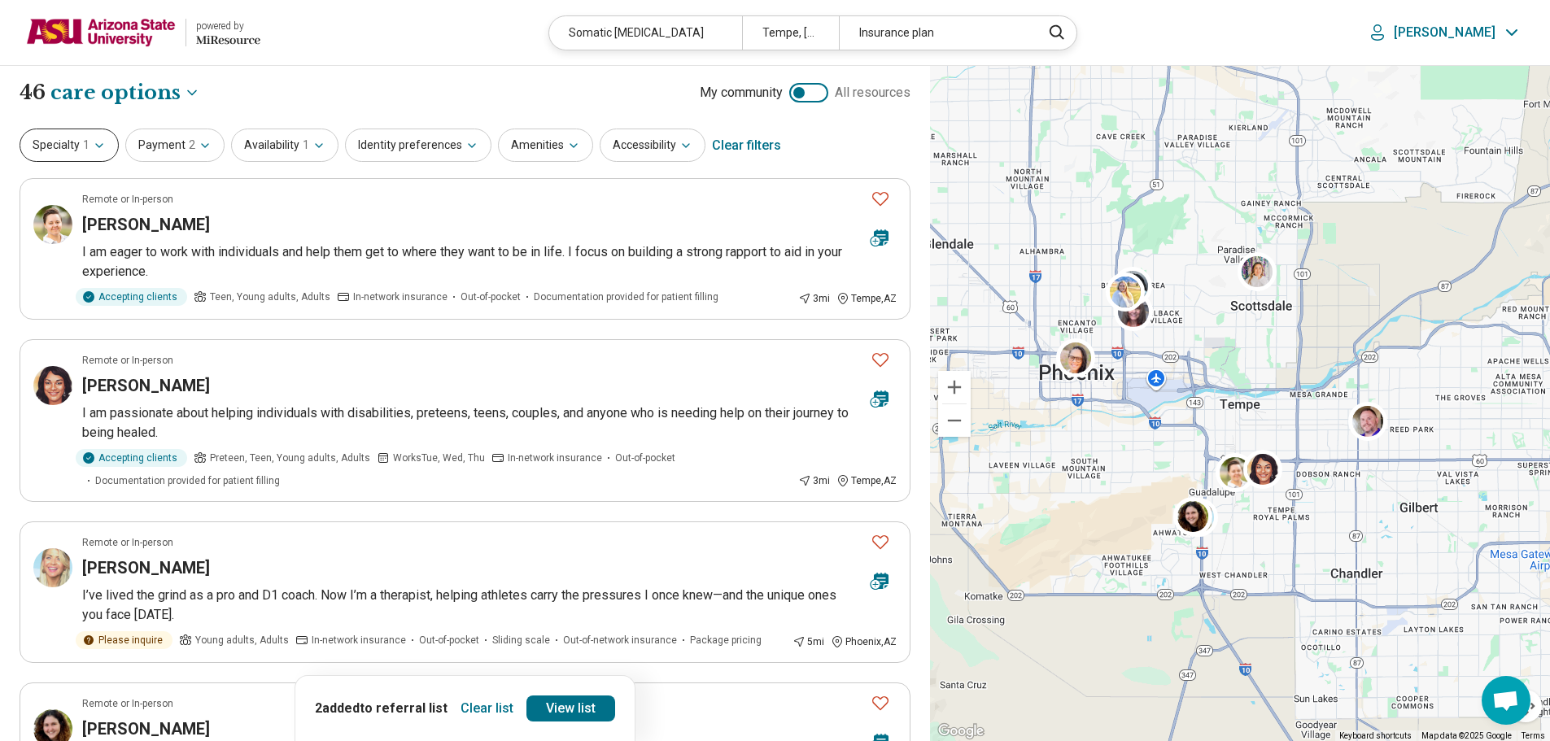
click at [85, 151] on span "1" at bounding box center [86, 145] width 7 height 17
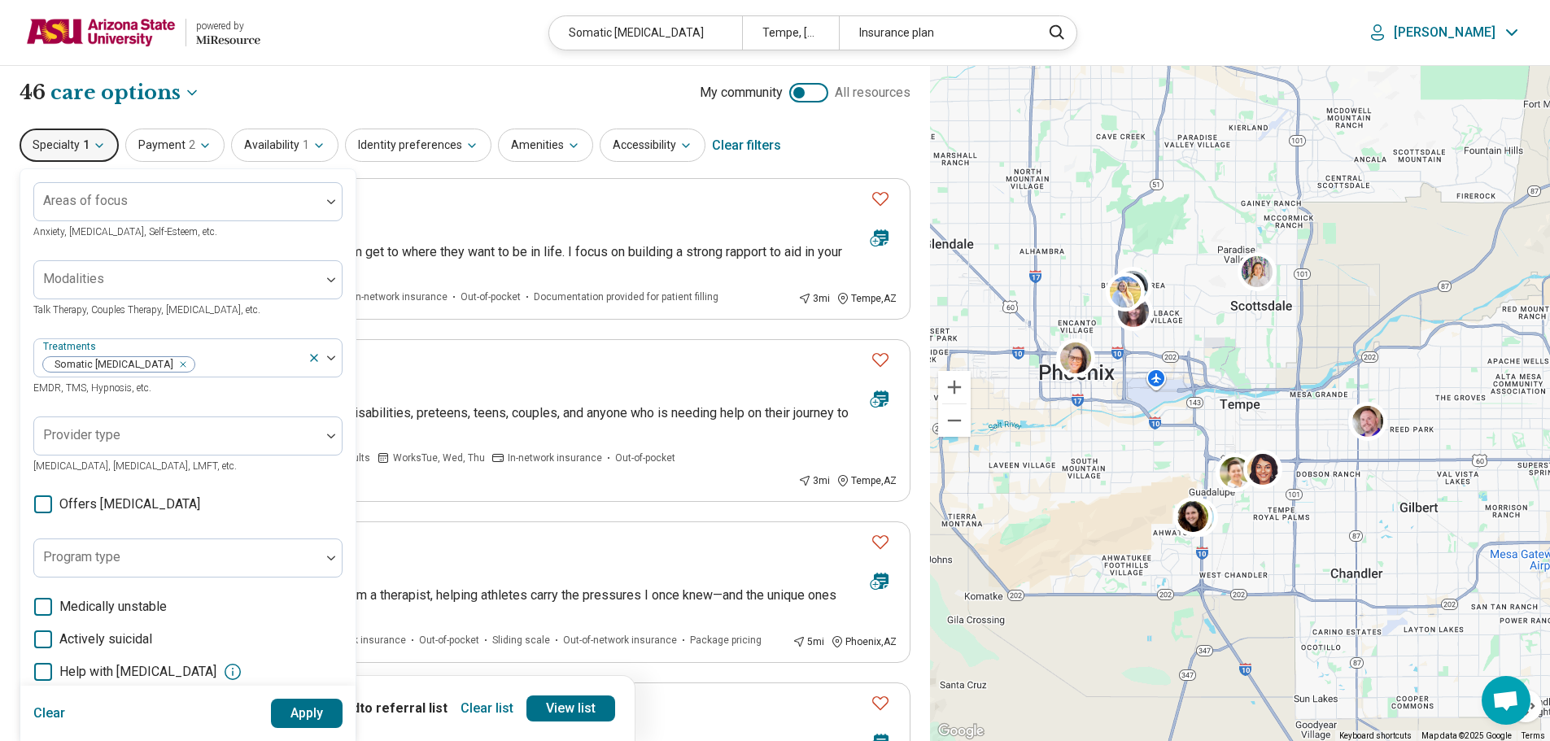
click at [294, 64] on header "powered by Miresource logo Somatic Psychotherapy Tempe, AZ Insurance plan Roxan…" at bounding box center [775, 33] width 1550 height 66
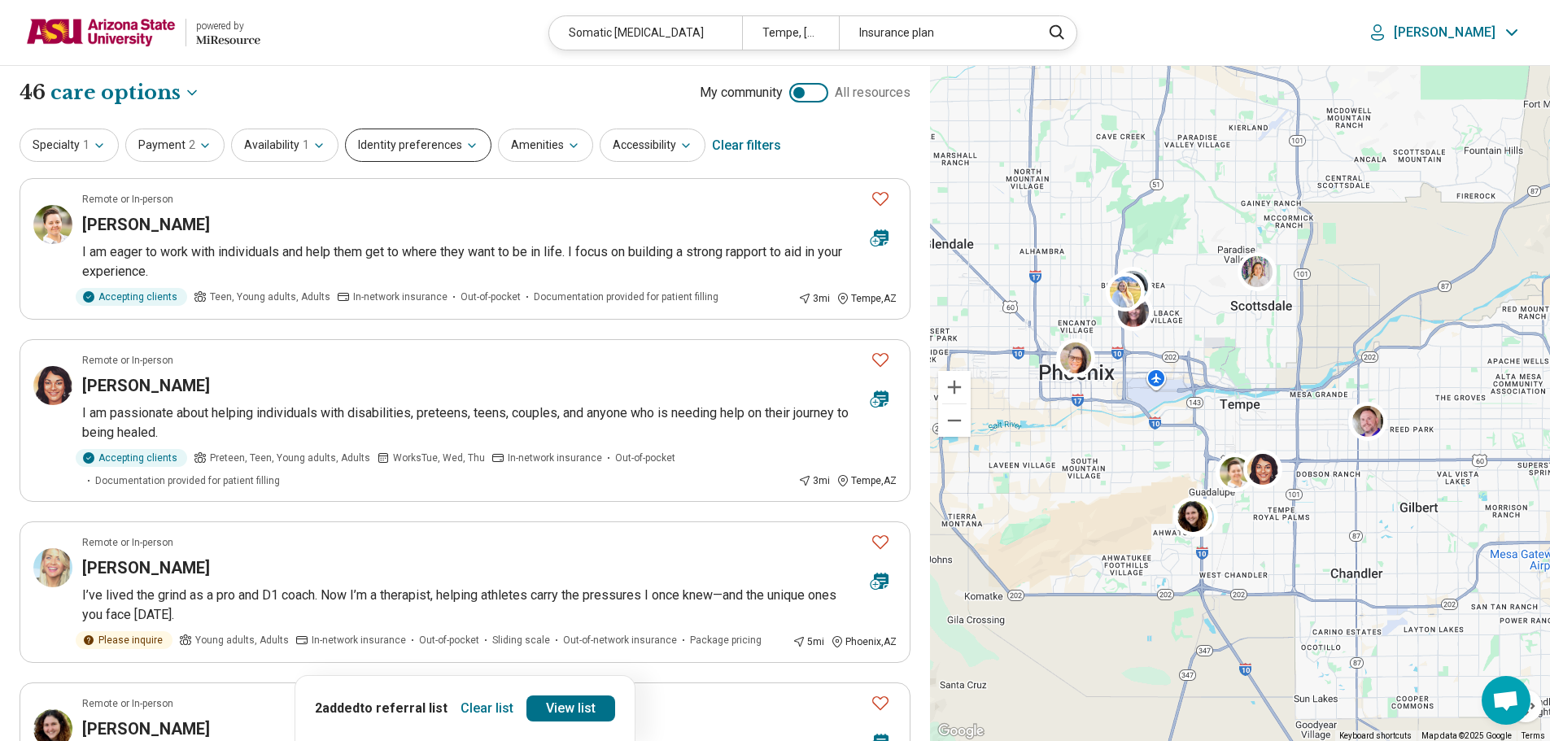
click at [432, 133] on button "Identity preferences" at bounding box center [418, 145] width 146 height 33
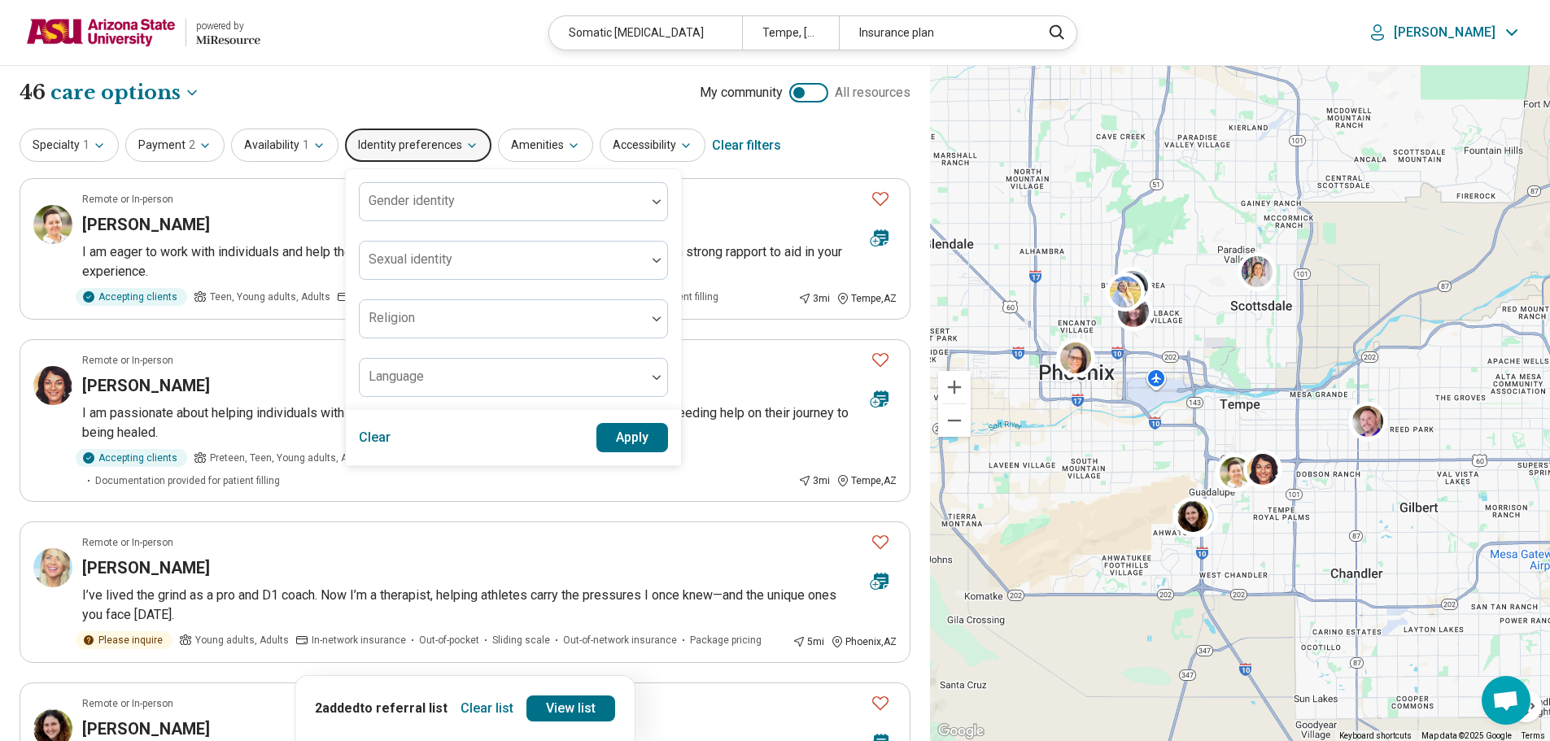
click at [527, 57] on header "powered by Miresource logo Somatic Psychotherapy Tempe, AZ Insurance plan Roxan…" at bounding box center [775, 33] width 1550 height 66
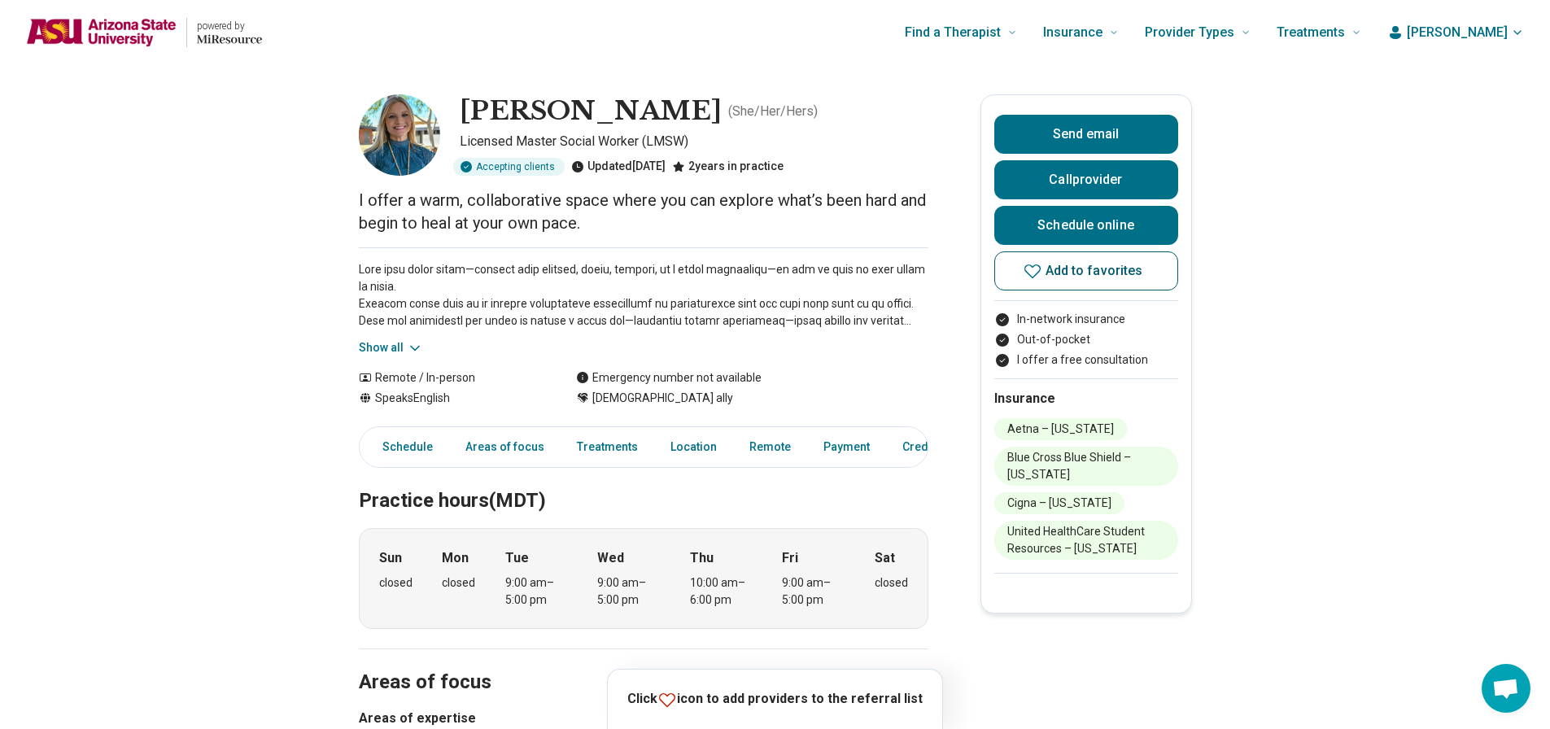
click at [1098, 267] on span "Add to favorites" at bounding box center [1094, 270] width 98 height 13
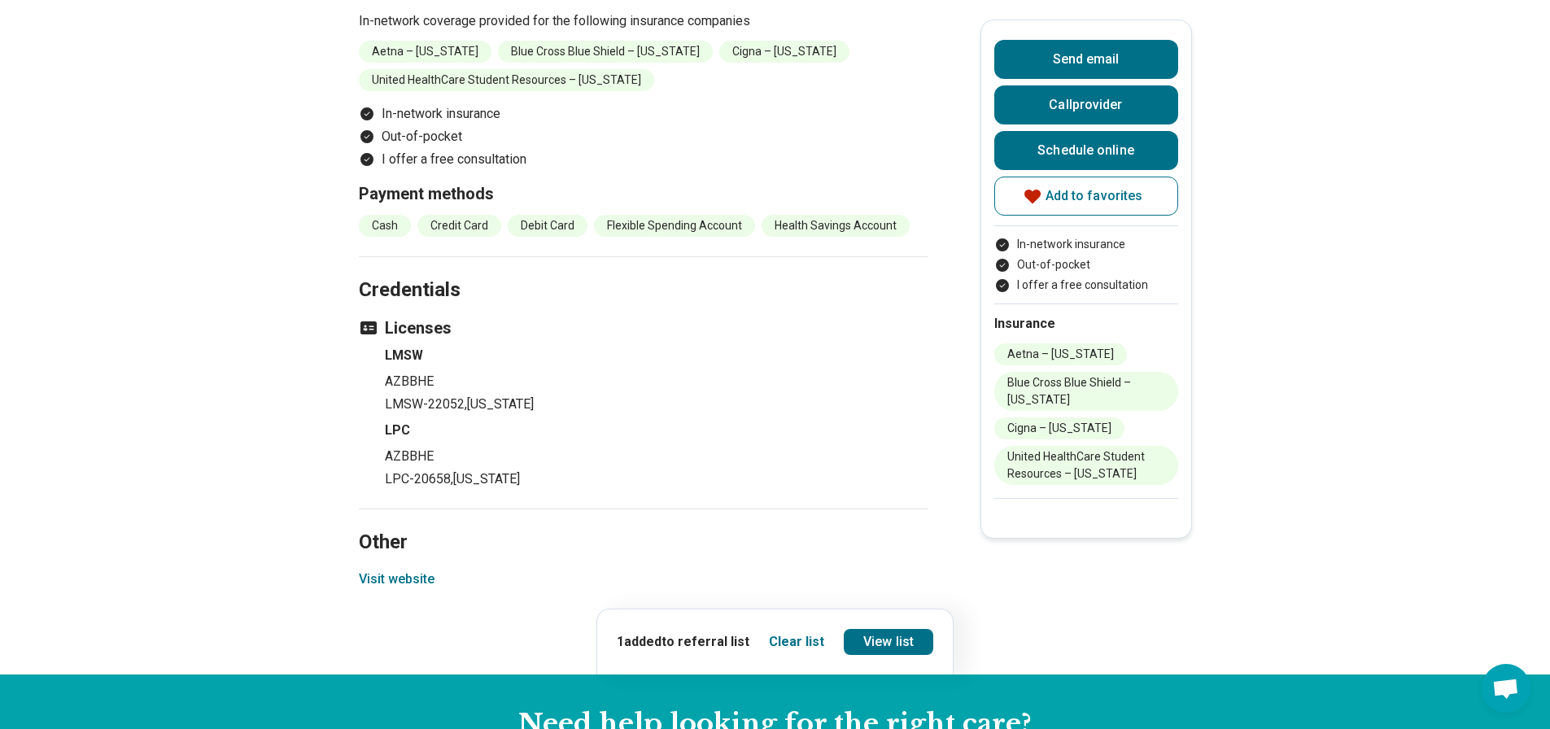
scroll to position [1871, 0]
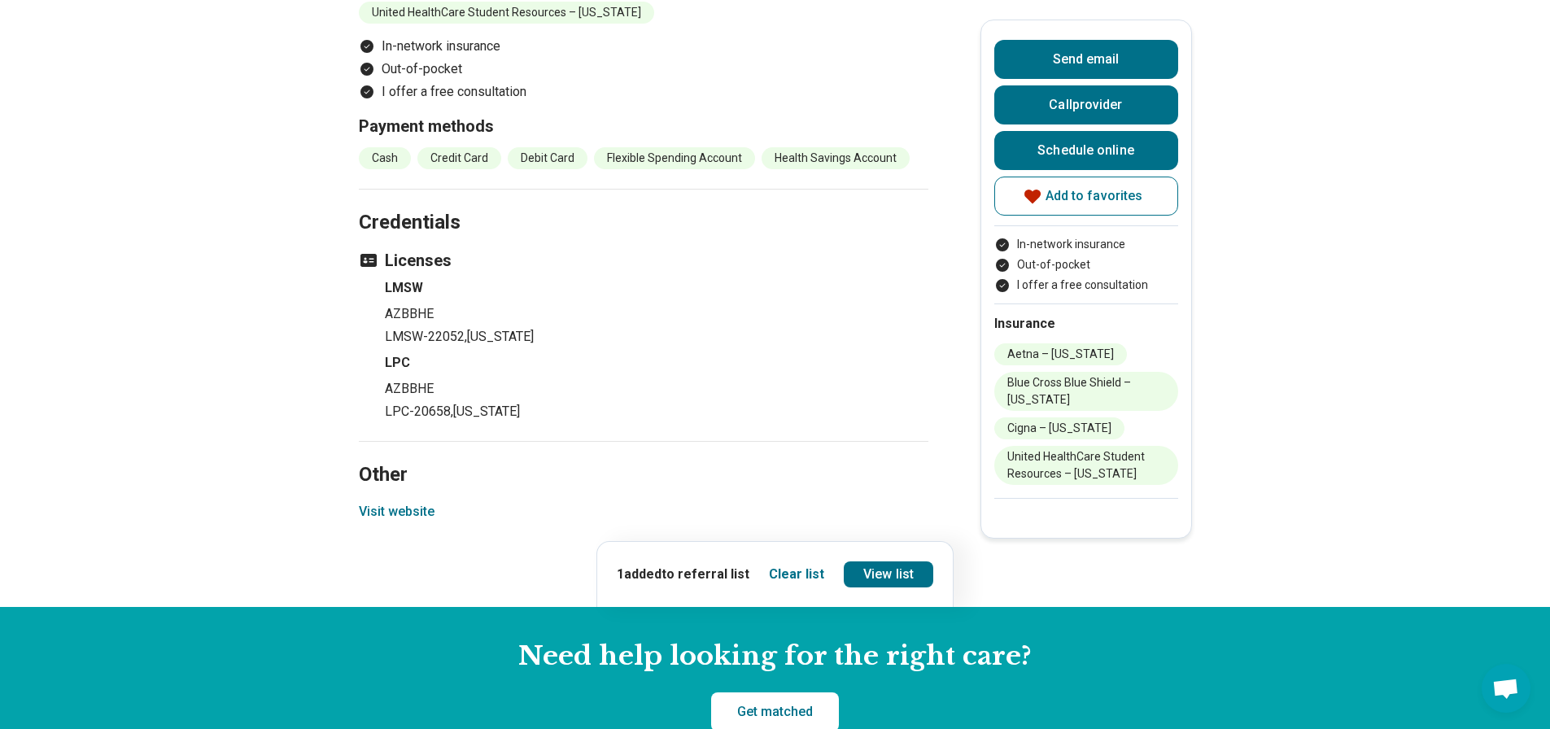
click at [421, 509] on button "Visit website" at bounding box center [397, 512] width 76 height 20
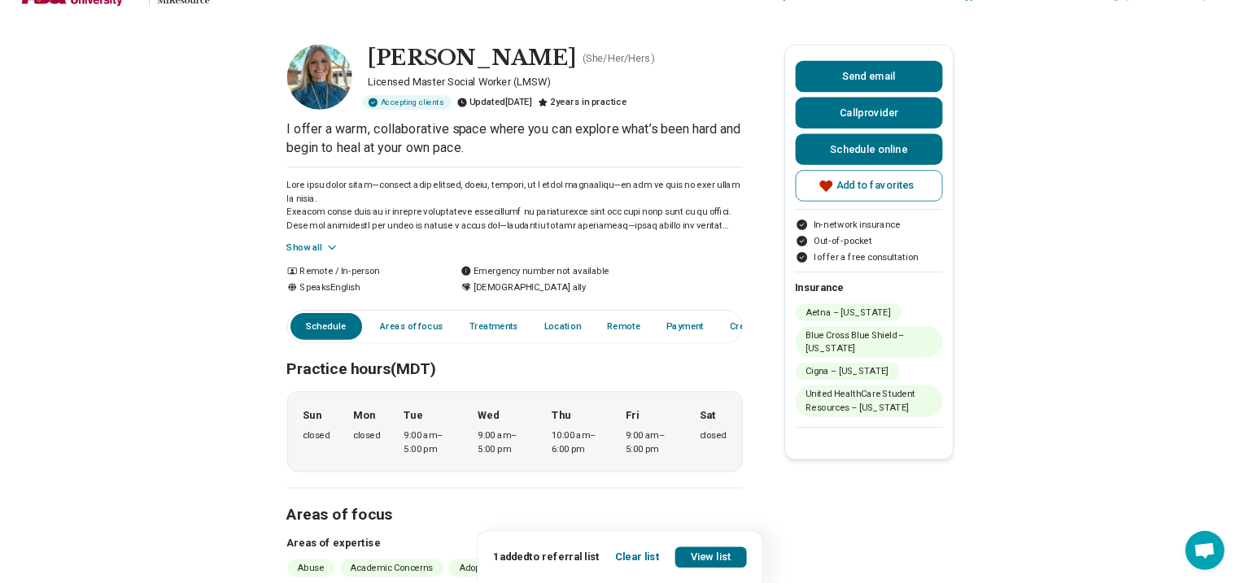
scroll to position [0, 0]
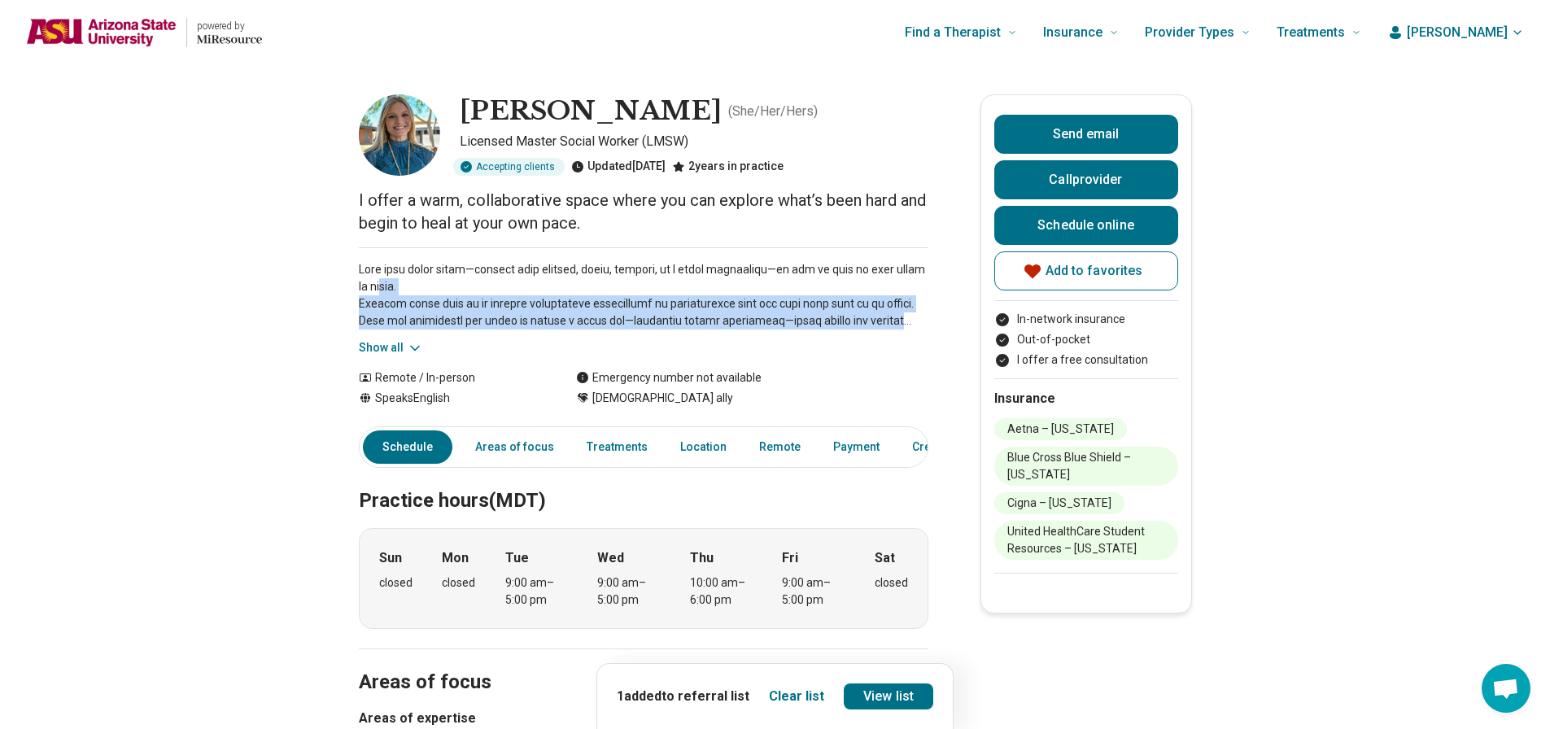
drag, startPoint x: 376, startPoint y: 281, endPoint x: 364, endPoint y: 333, distance: 52.7
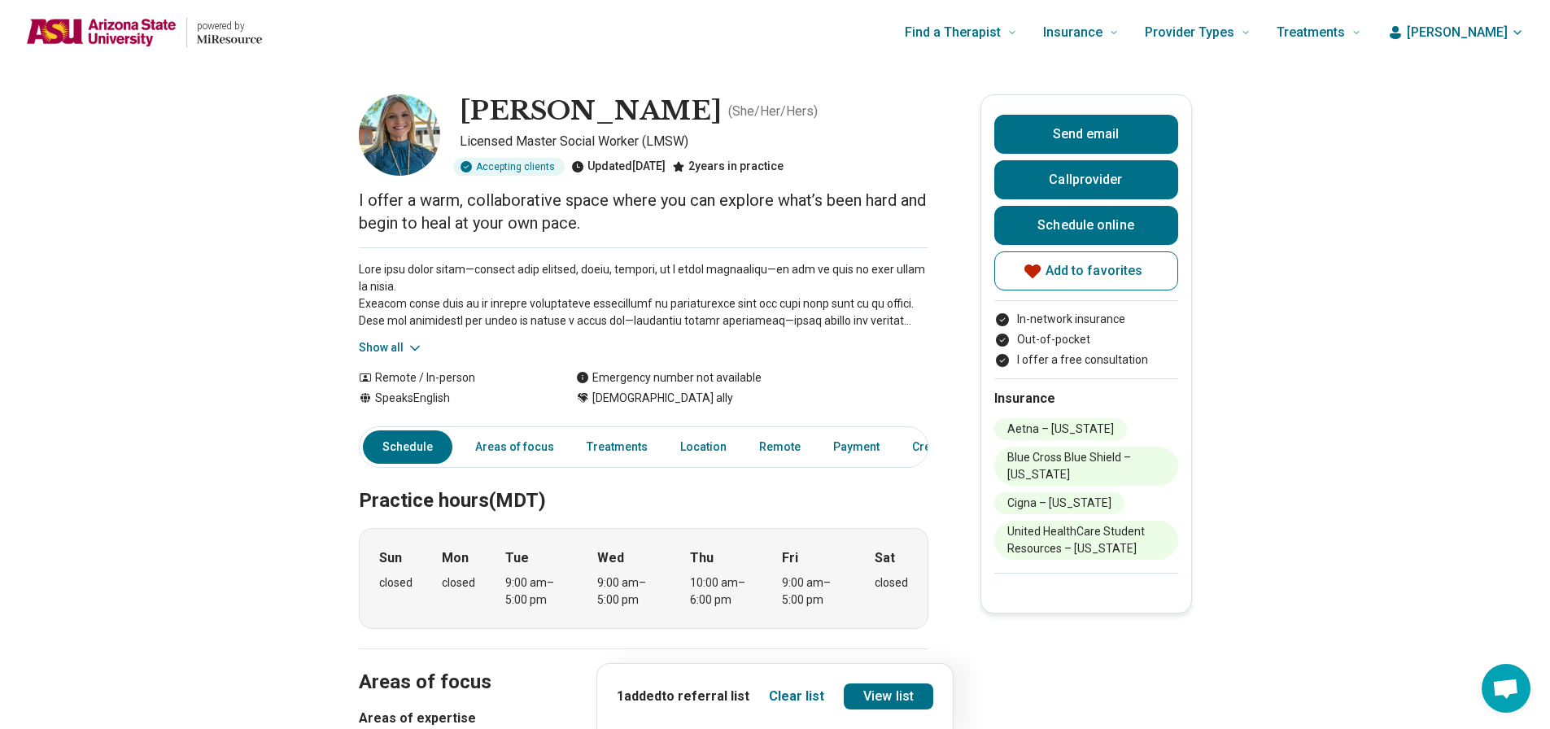
click at [546, 341] on div "Show all" at bounding box center [643, 301] width 569 height 109
click at [409, 342] on button "Show all" at bounding box center [391, 347] width 64 height 17
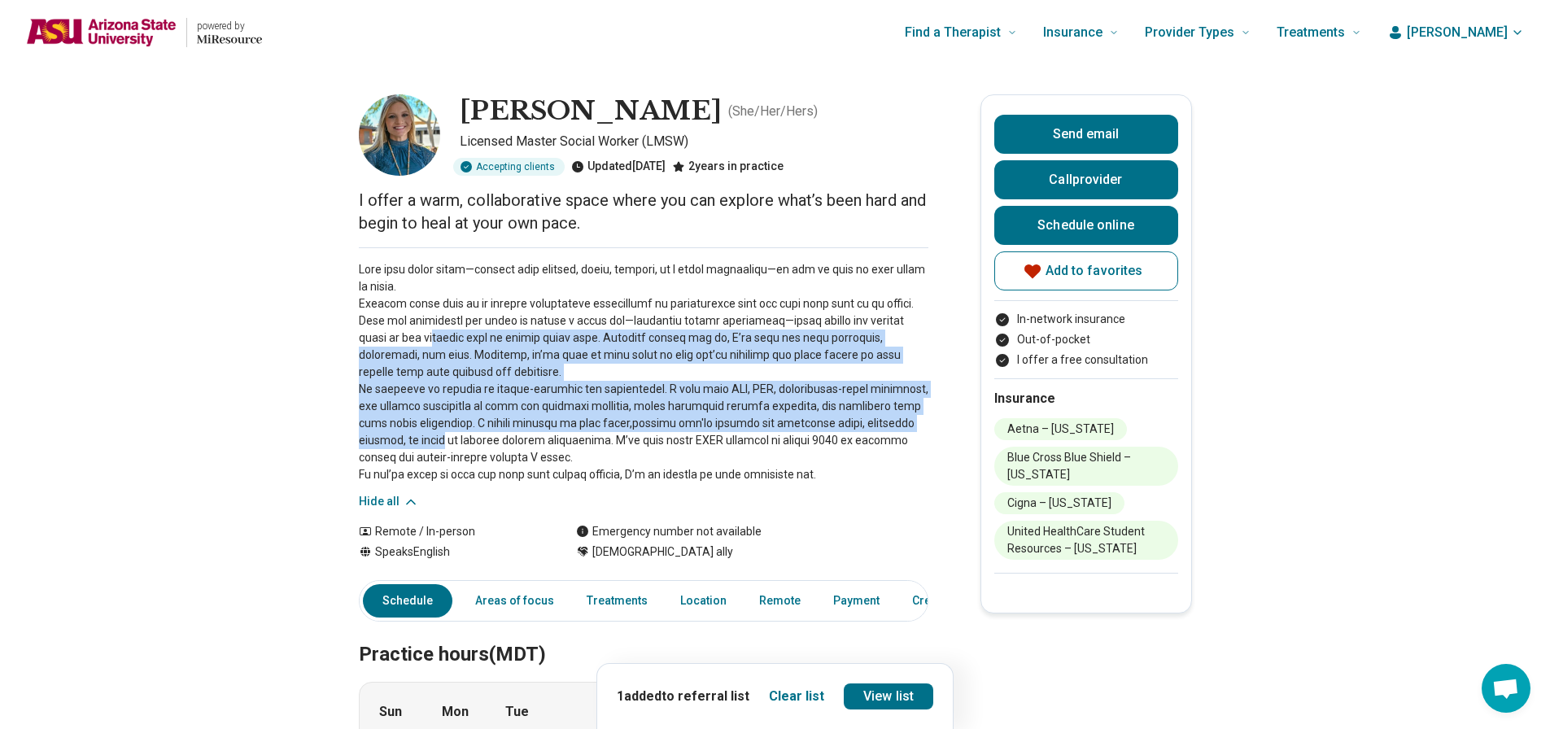
drag, startPoint x: 409, startPoint y: 344, endPoint x: 394, endPoint y: 433, distance: 90.0
click at [394, 433] on p at bounding box center [643, 372] width 569 height 222
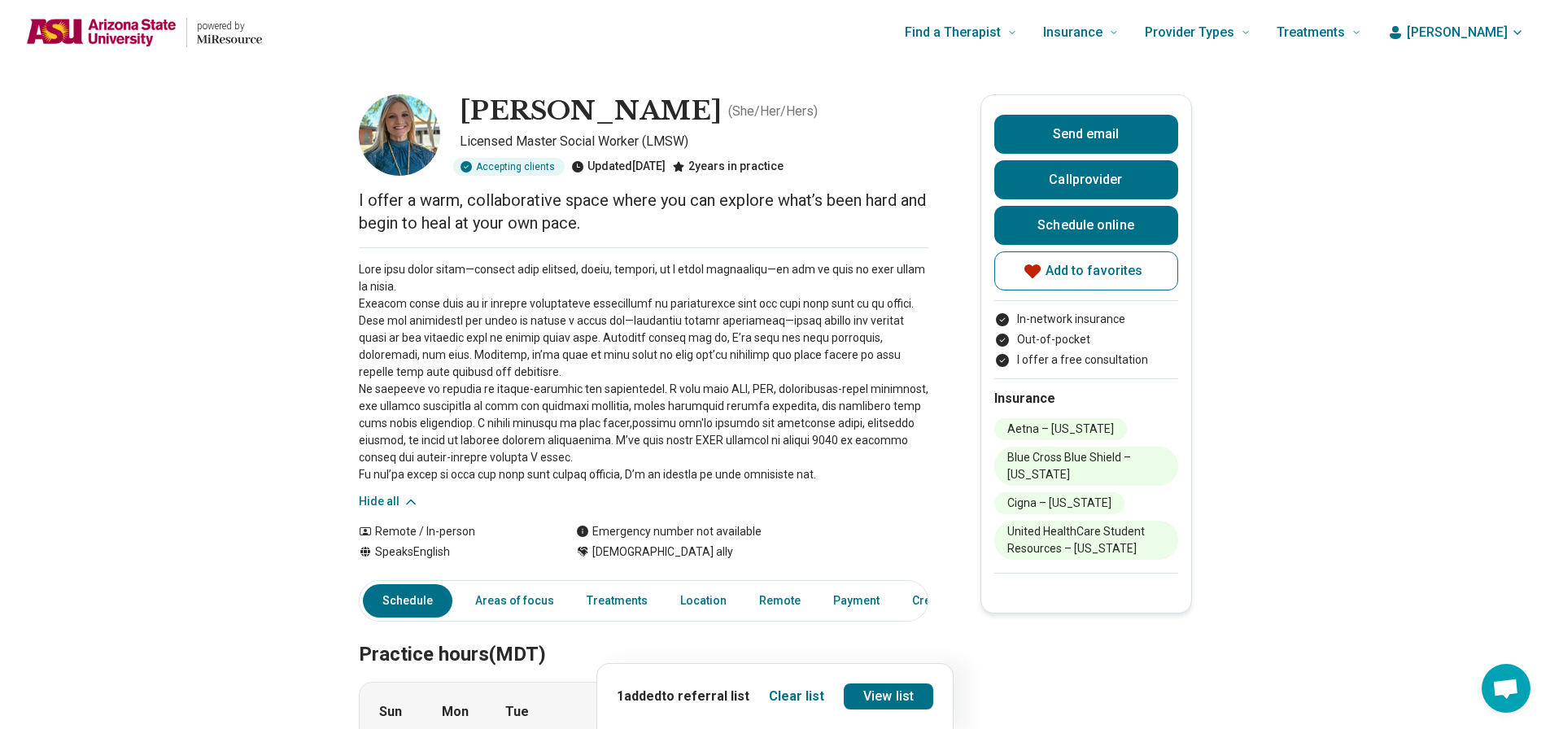
click at [489, 451] on p at bounding box center [643, 372] width 569 height 222
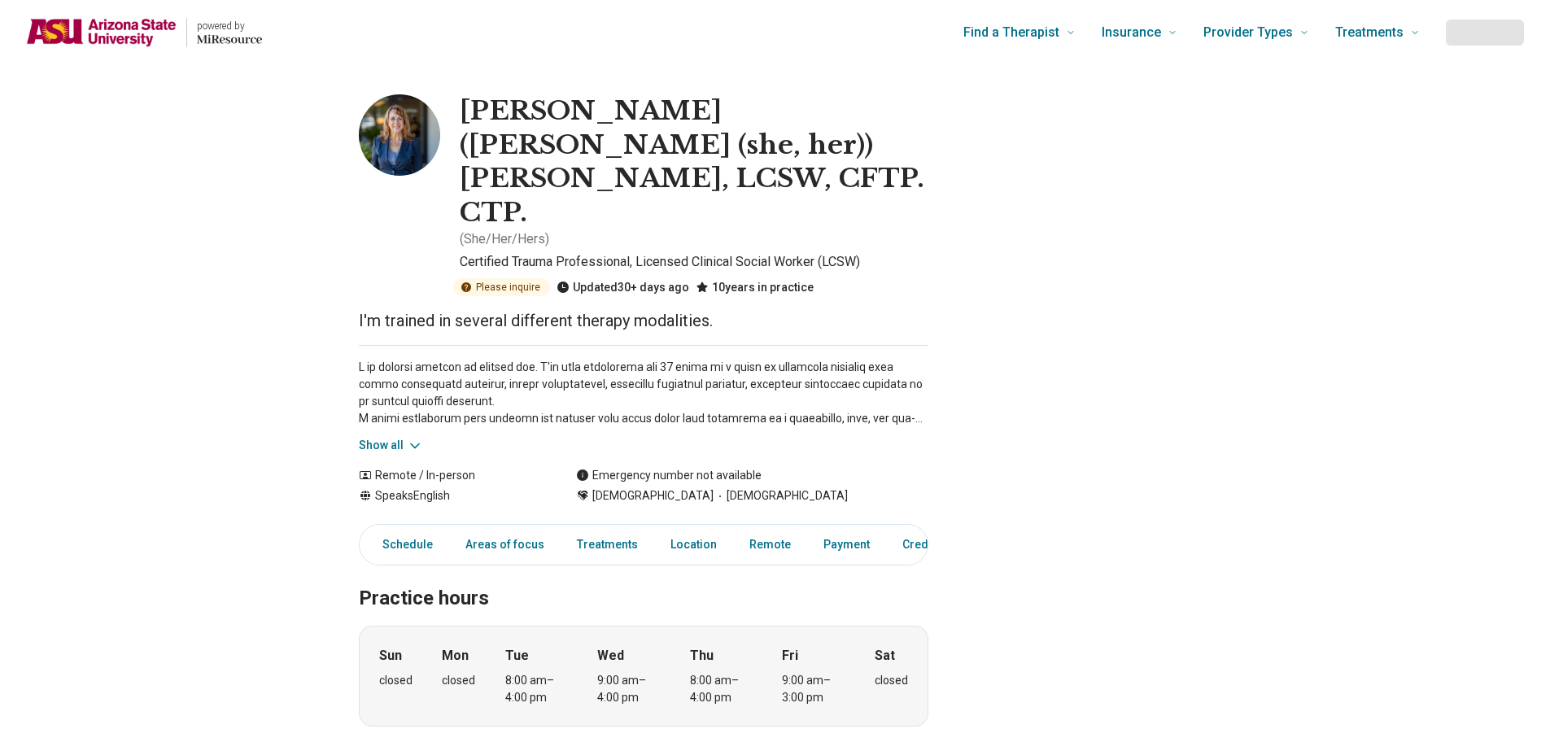
click at [402, 437] on button "Show all" at bounding box center [391, 445] width 64 height 17
click at [406, 437] on button "Show all" at bounding box center [391, 445] width 64 height 17
click at [368, 437] on button "Show all" at bounding box center [391, 445] width 64 height 17
click at [404, 437] on button "Show all" at bounding box center [391, 445] width 64 height 17
click at [510, 359] on p at bounding box center [643, 393] width 569 height 68
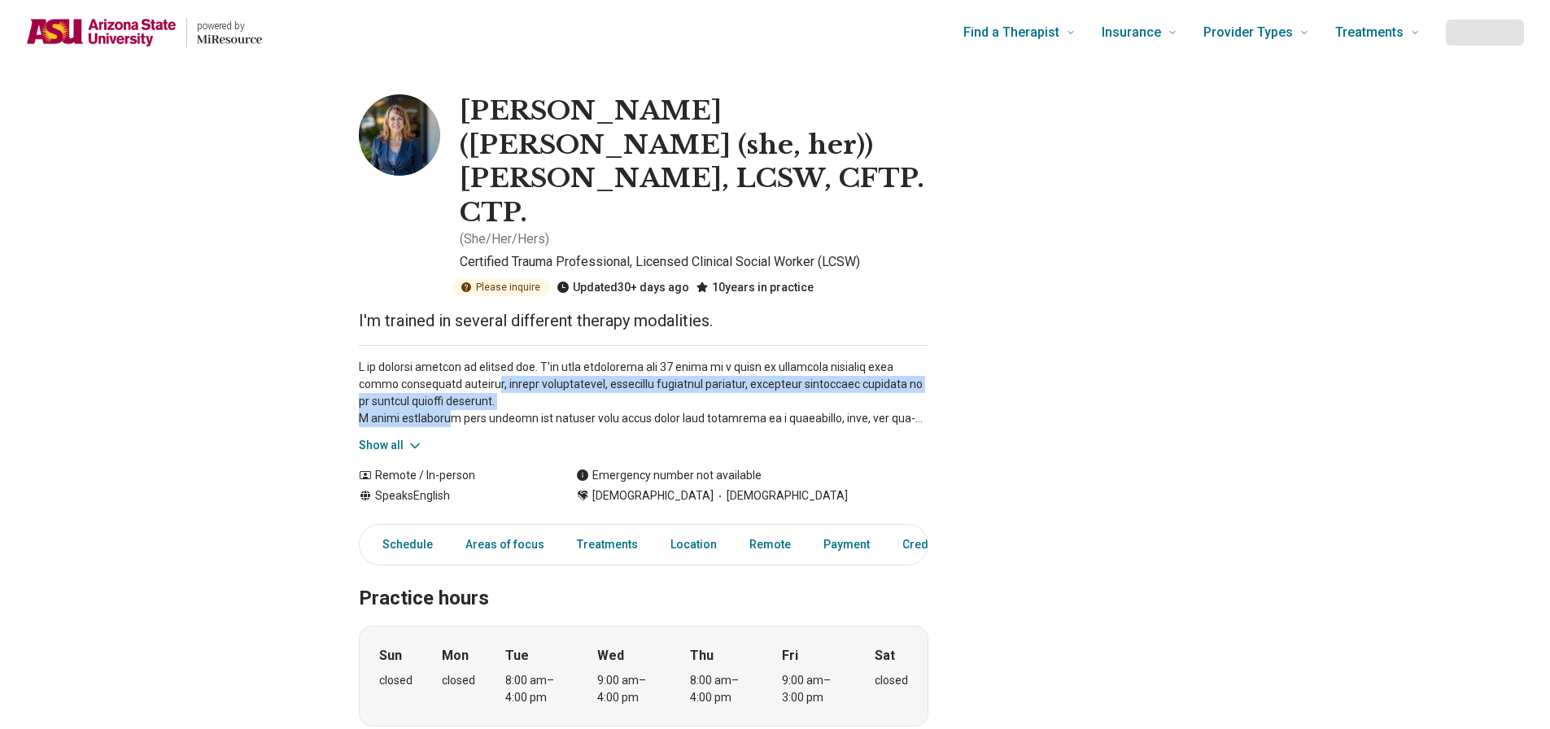
drag, startPoint x: 452, startPoint y: 320, endPoint x: 448, endPoint y: 346, distance: 26.3
click at [447, 359] on p at bounding box center [643, 393] width 569 height 68
click at [556, 359] on p at bounding box center [643, 393] width 569 height 68
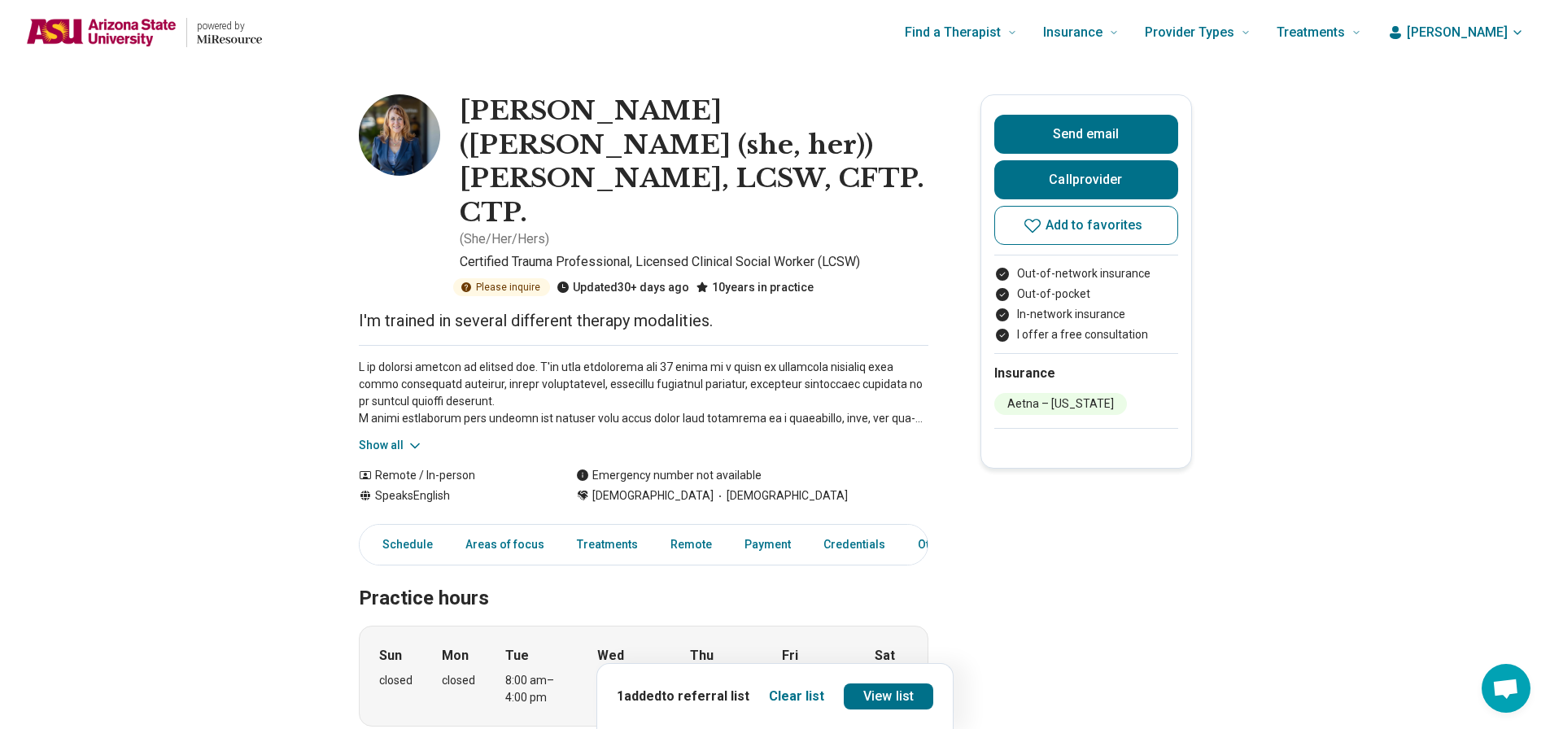
click at [419, 443] on icon at bounding box center [415, 445] width 8 height 4
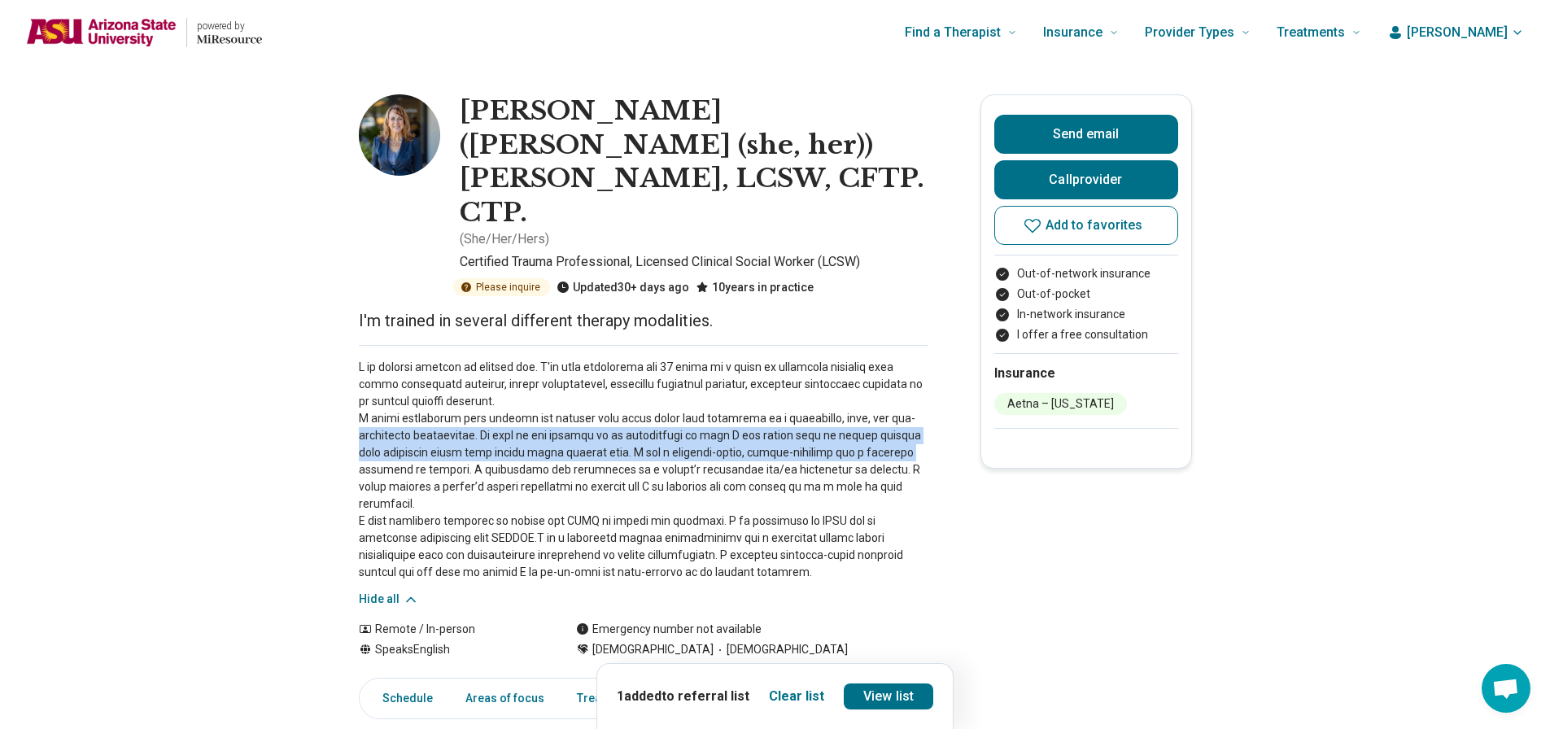
drag, startPoint x: 360, startPoint y: 365, endPoint x: 366, endPoint y: 398, distance: 33.0
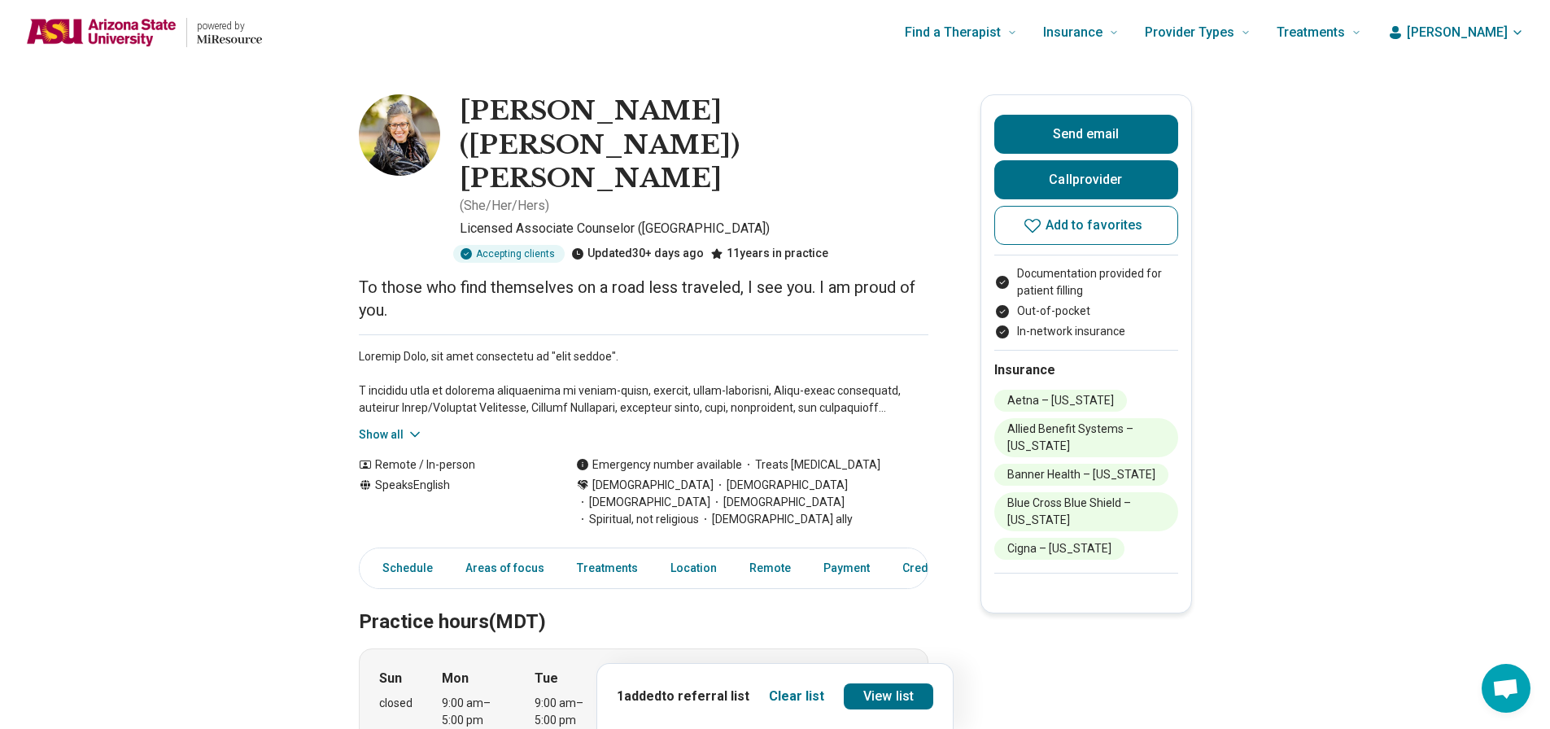
click at [416, 433] on icon at bounding box center [415, 435] width 8 height 4
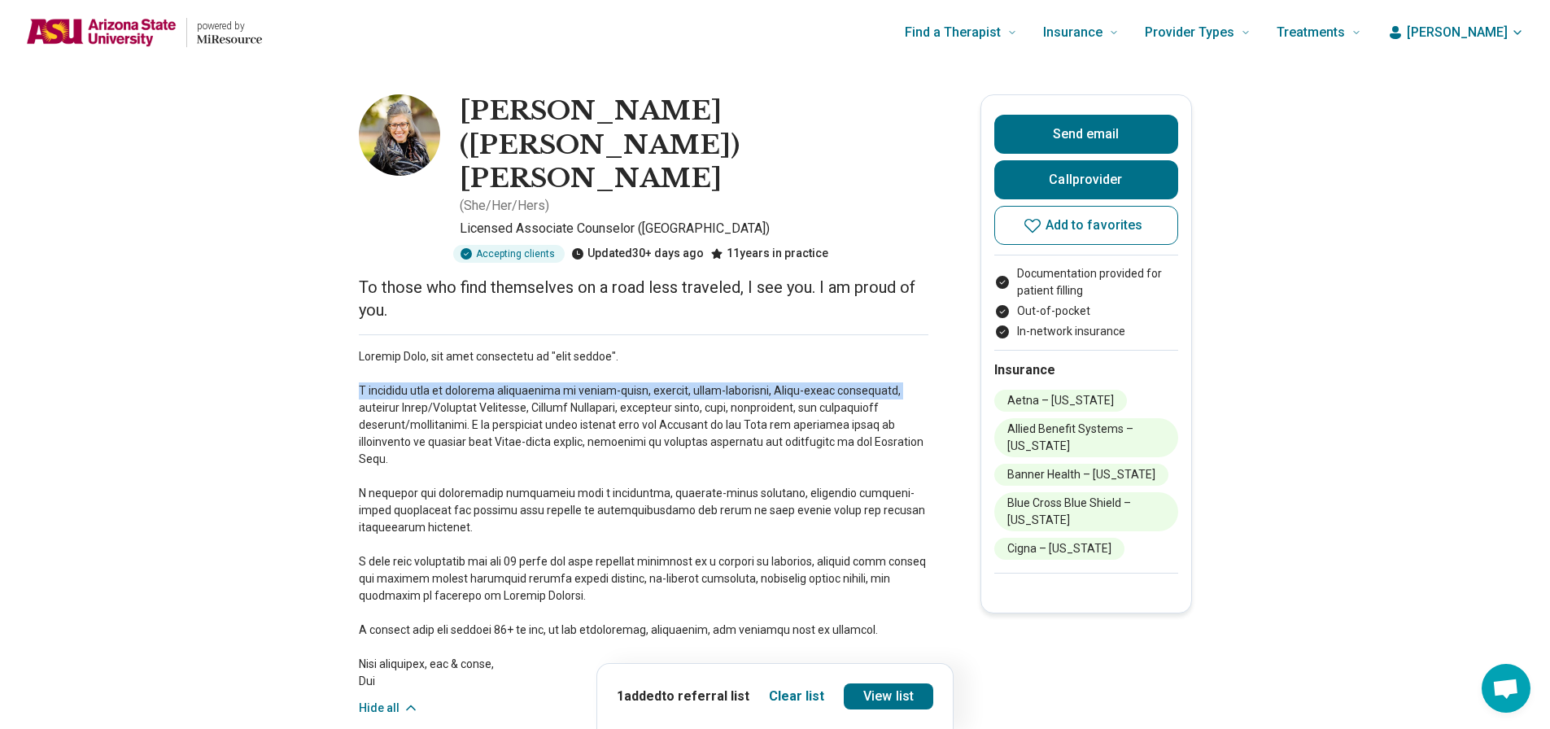
drag, startPoint x: 360, startPoint y: 309, endPoint x: 359, endPoint y: 329, distance: 19.5
click at [1102, 232] on span "Add to favorites" at bounding box center [1094, 225] width 98 height 13
click at [888, 697] on link "View list" at bounding box center [888, 696] width 89 height 26
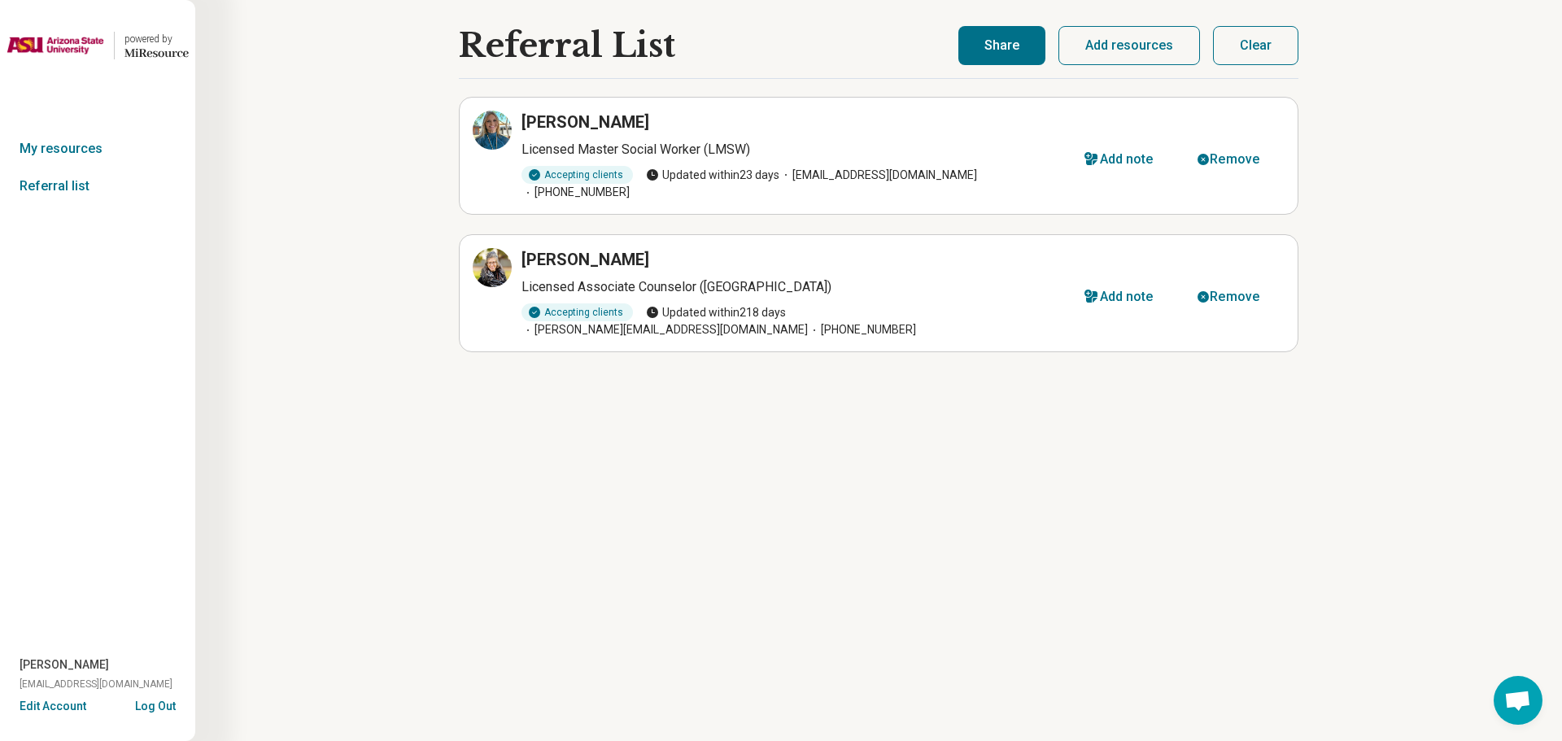
click at [577, 118] on h3 "Holly Leffhalm" at bounding box center [585, 122] width 128 height 23
click at [500, 130] on icon at bounding box center [492, 130] width 20 height 20
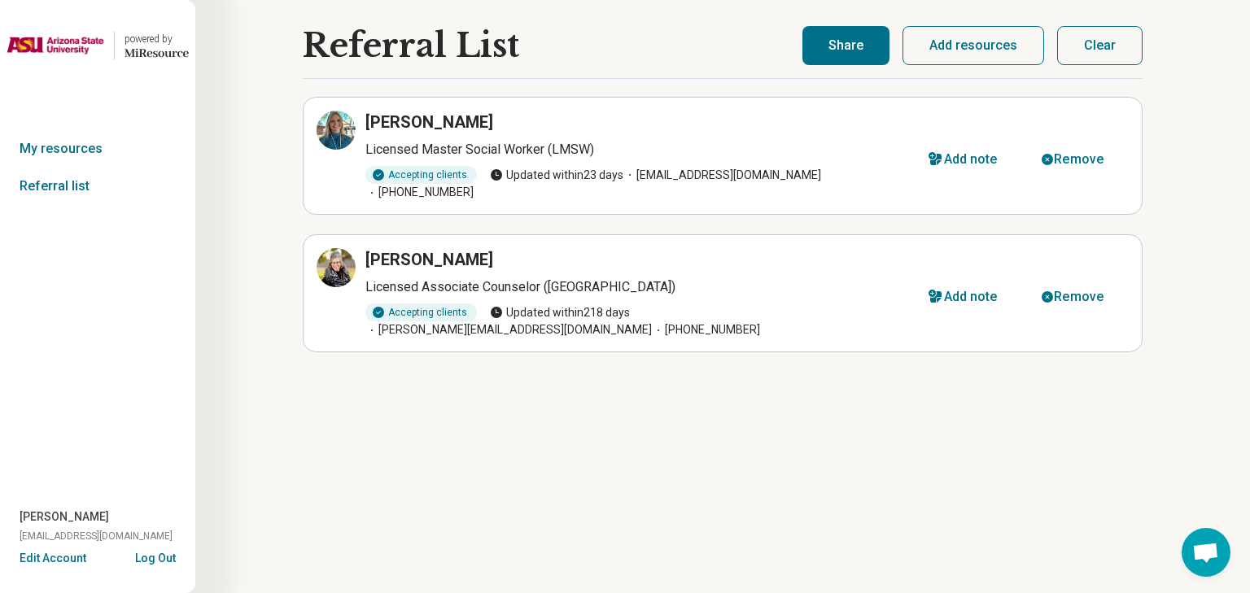
click at [412, 251] on h3 "Jennifer Steuck" at bounding box center [429, 259] width 128 height 23
click at [331, 258] on icon at bounding box center [336, 268] width 20 height 20
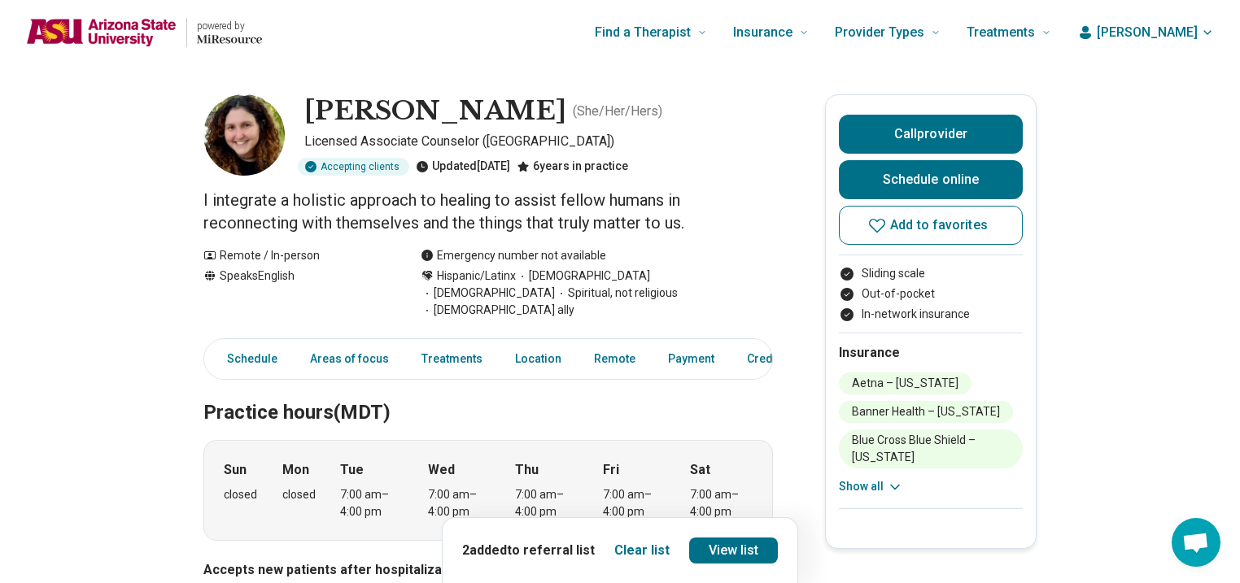
click at [911, 226] on span "Add to favorites" at bounding box center [939, 225] width 98 height 13
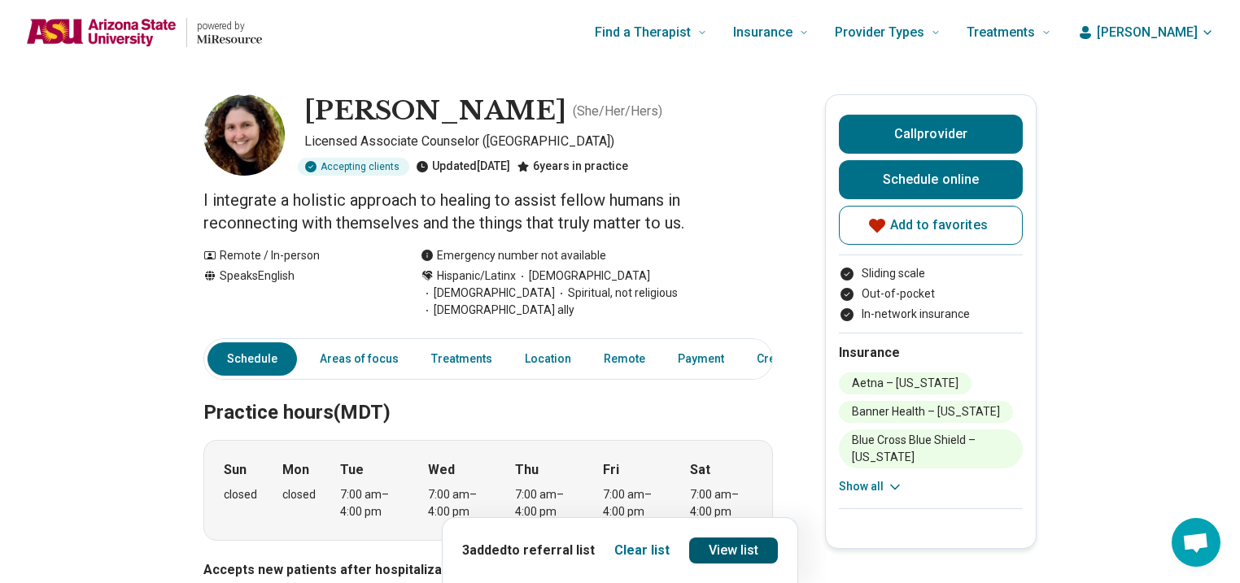
click at [755, 553] on link "View list" at bounding box center [733, 551] width 89 height 26
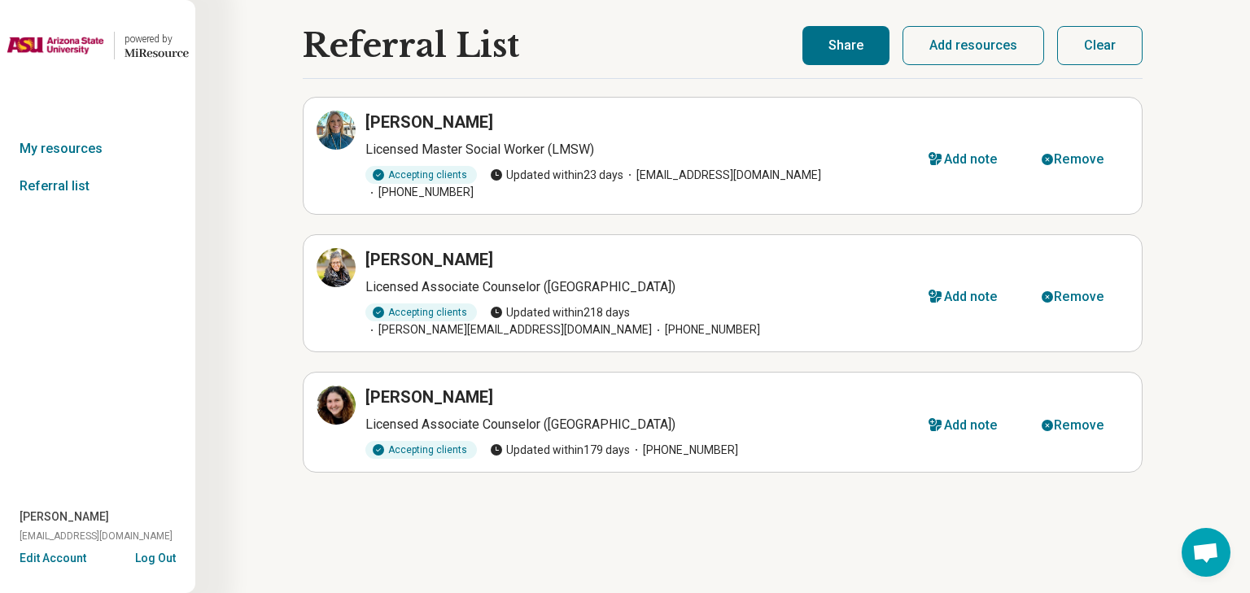
click at [556, 467] on div "[PERSON_NAME] Licensed Master Social Worker (LMSW) Accepting clients Updated [D…" at bounding box center [723, 299] width 840 height 443
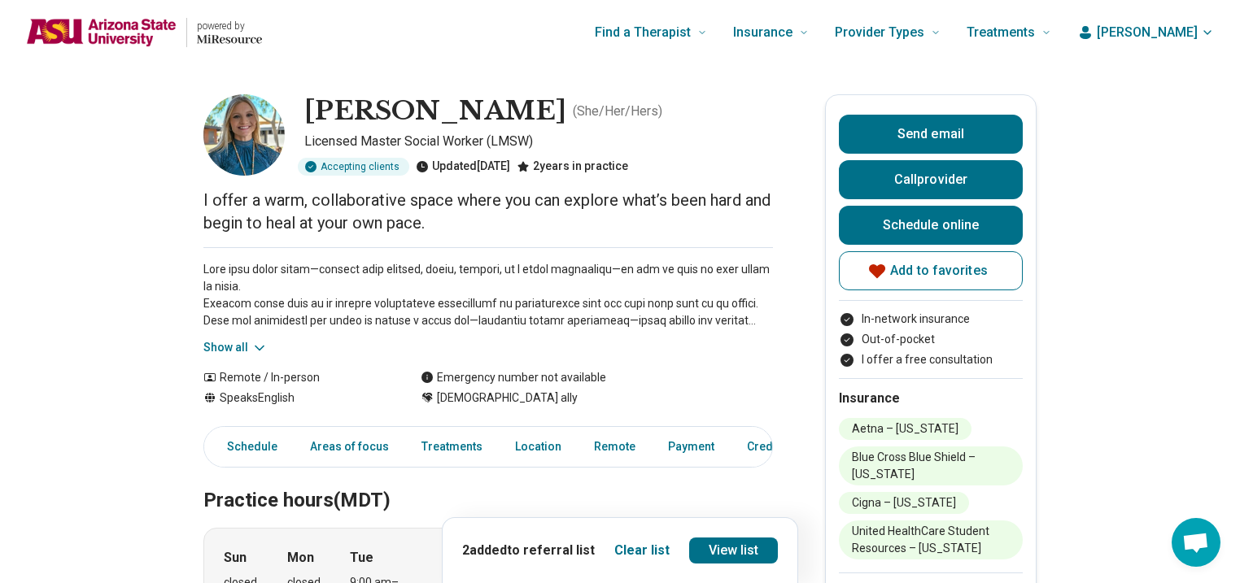
drag, startPoint x: 1557, startPoint y: 3, endPoint x: 573, endPoint y: 55, distance: 985.7
click at [573, 55] on div "Find a Therapist Mental Health Conditions [MEDICAL_DATA] Anxiety [MEDICAL_DATA]…" at bounding box center [669, 32] width 763 height 65
drag, startPoint x: 1211, startPoint y: 390, endPoint x: 1059, endPoint y: 283, distance: 186.2
click at [920, 225] on link "Schedule online" at bounding box center [931, 225] width 184 height 39
